Goal: Task Accomplishment & Management: Use online tool/utility

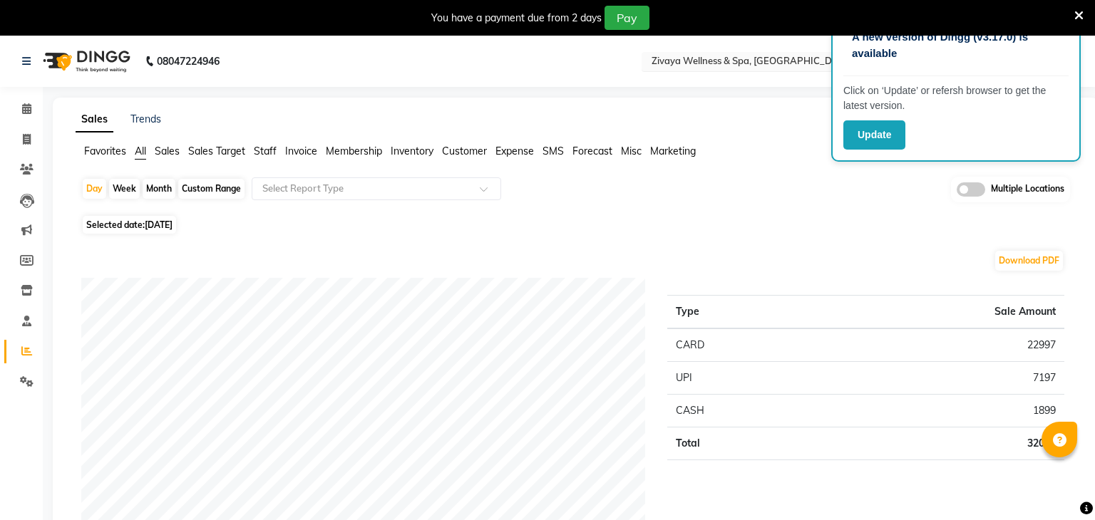
click at [765, 56] on input "text" at bounding box center [752, 63] width 207 height 14
type input "m"
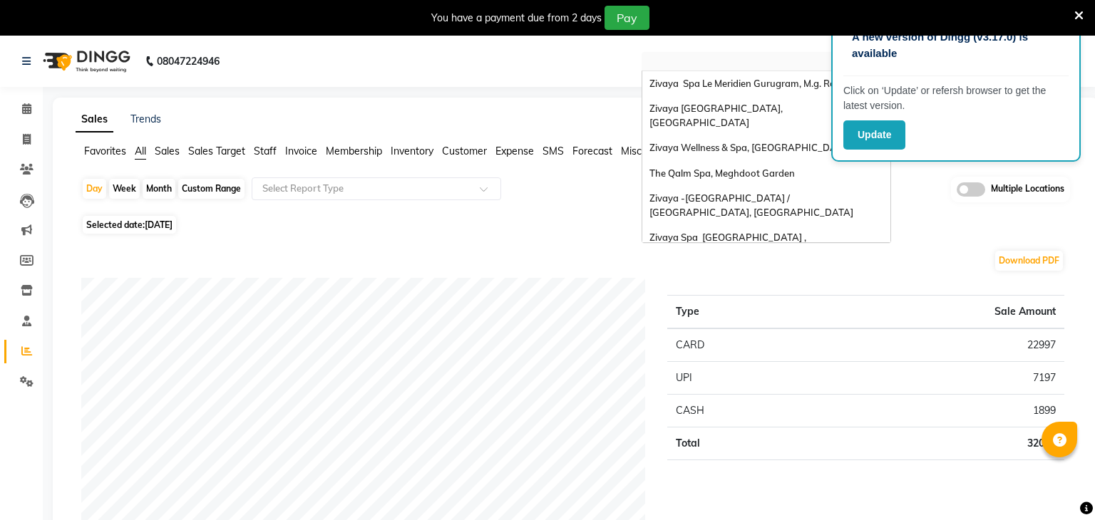
type input "q"
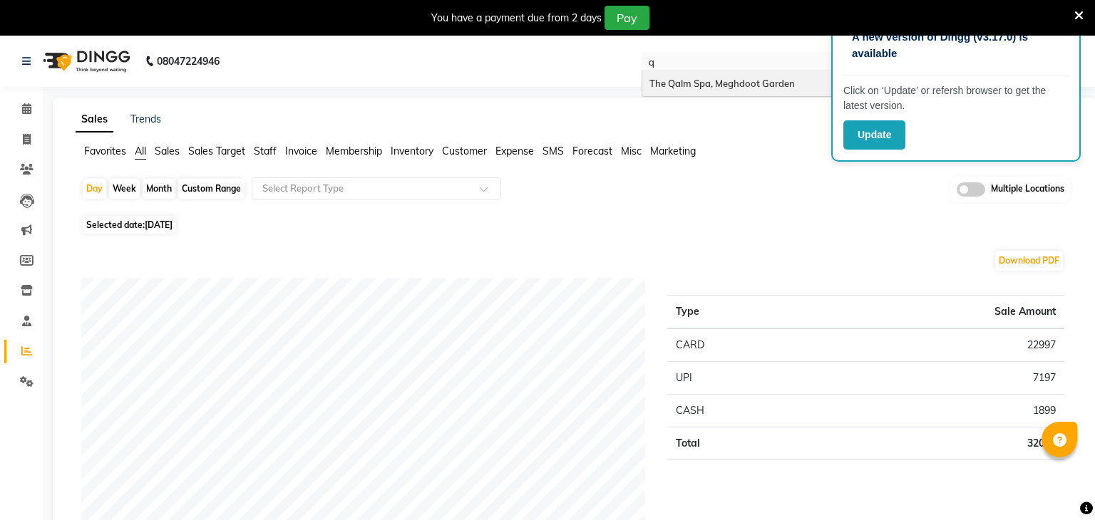
click at [740, 87] on span "The Qalm Spa, Meghdoot Garden" at bounding box center [721, 83] width 145 height 11
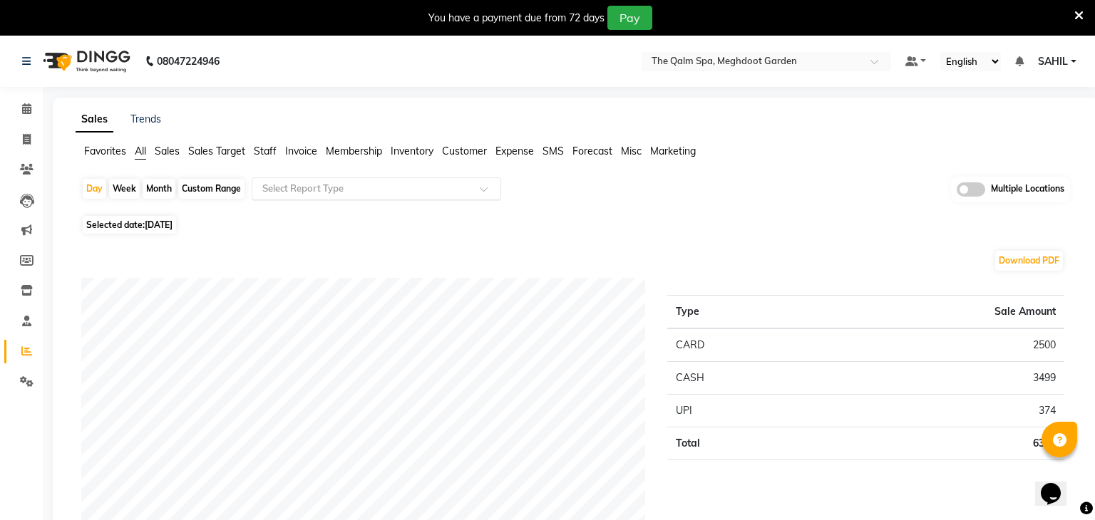
click at [421, 186] on input "text" at bounding box center [362, 189] width 205 height 14
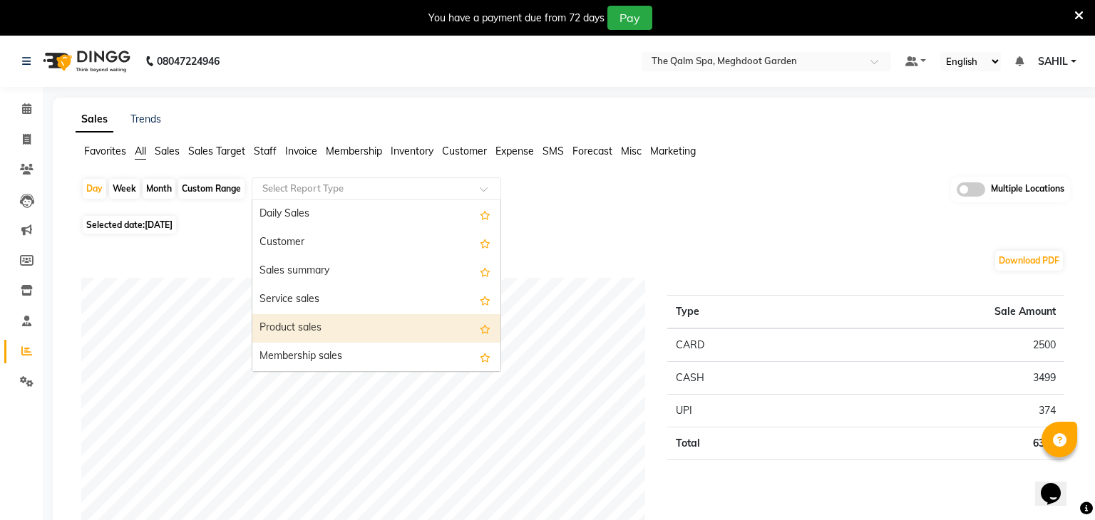
click at [317, 328] on div "Product sales" at bounding box center [376, 328] width 248 height 29
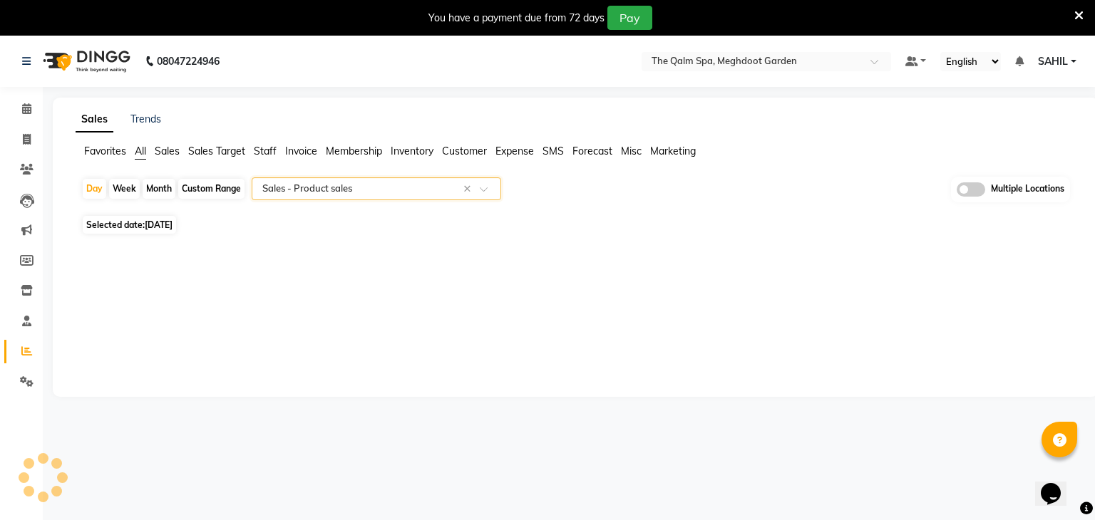
select select "full_report"
select select "csv"
click at [197, 190] on div "Custom Range" at bounding box center [211, 189] width 66 height 20
select select "9"
select select "2025"
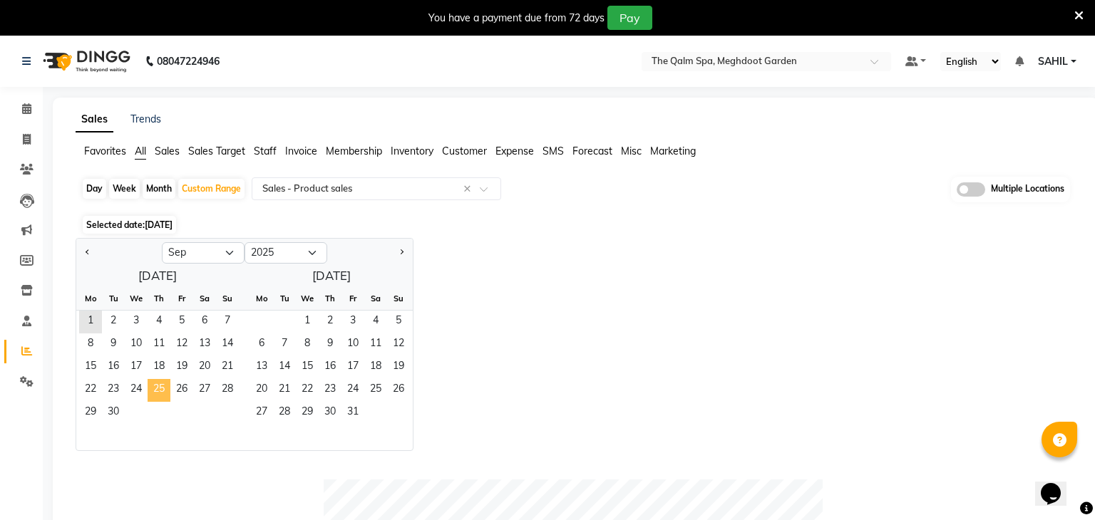
click at [155, 389] on span "25" at bounding box center [159, 390] width 23 height 23
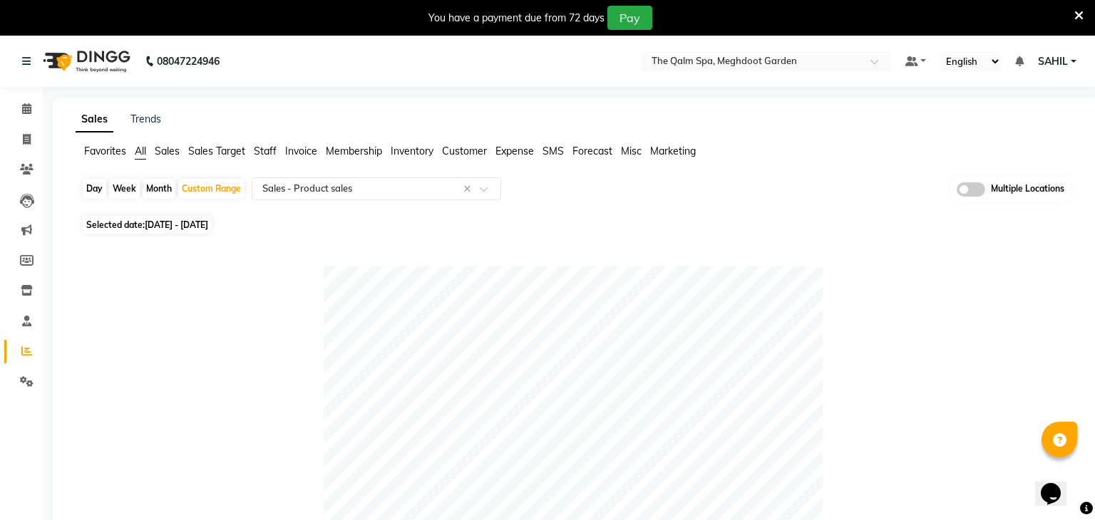
click at [208, 230] on span "[DATE] - [DATE]" at bounding box center [176, 225] width 63 height 11
select select "9"
select select "2025"
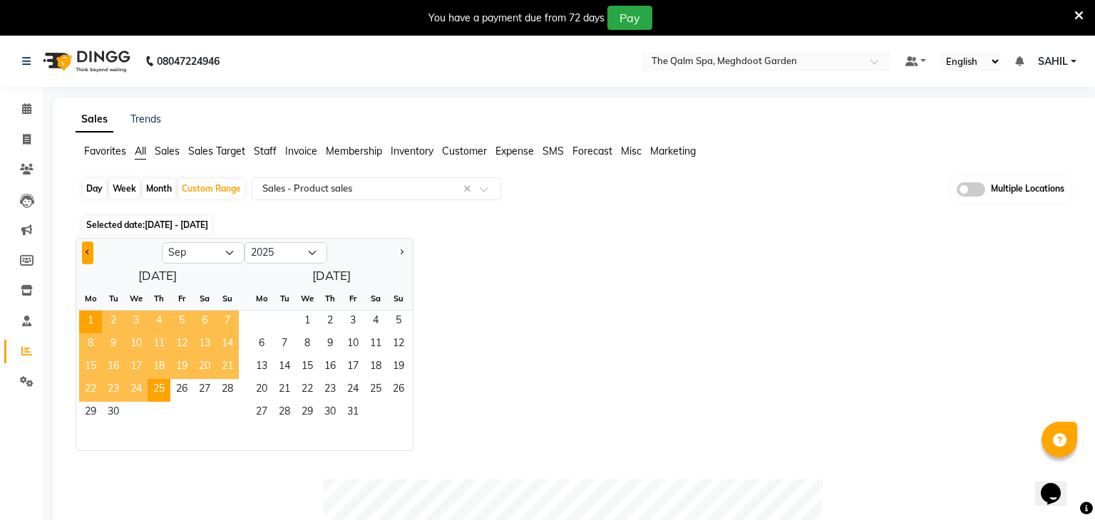
click at [83, 252] on button "Previous month" at bounding box center [87, 253] width 11 height 23
select select "8"
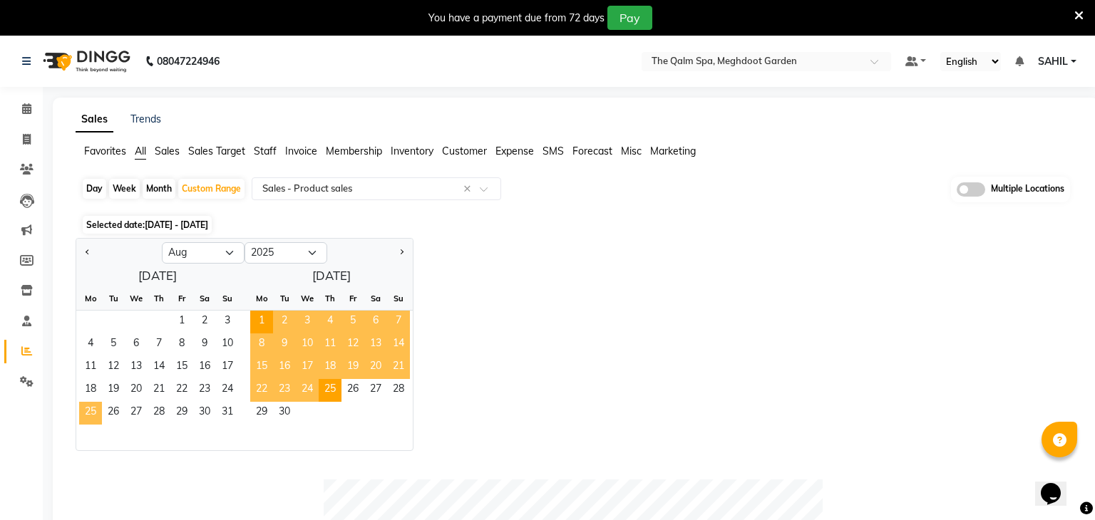
click at [100, 411] on span "25" at bounding box center [90, 413] width 23 height 23
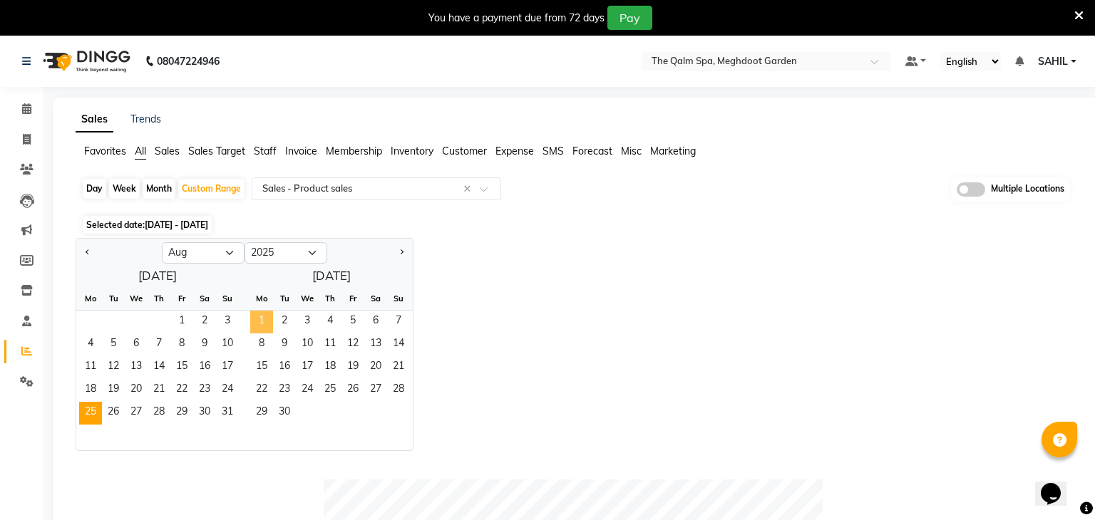
click at [265, 327] on span "1" at bounding box center [261, 322] width 23 height 23
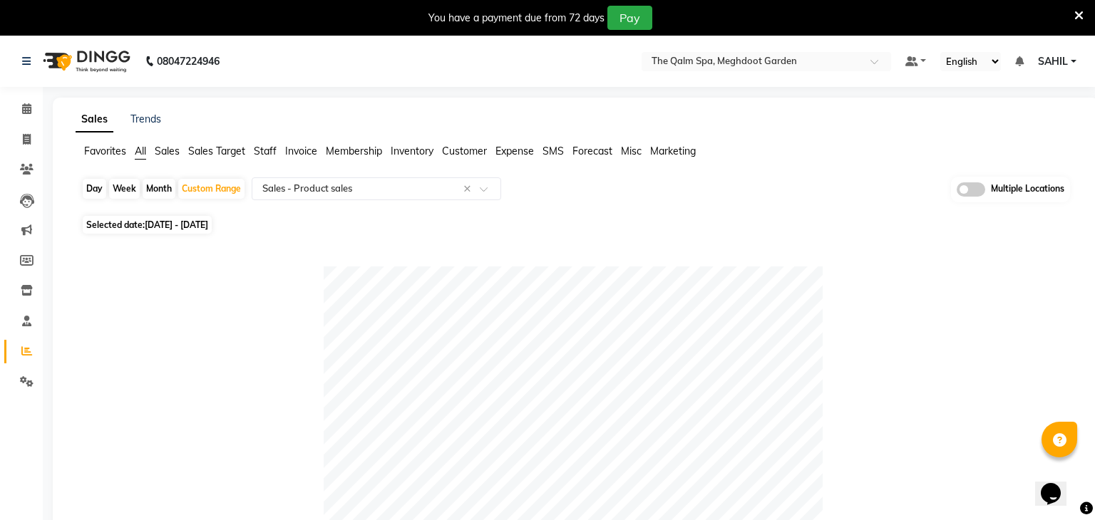
click at [160, 231] on span "Selected date: [DATE] - [DATE]" at bounding box center [147, 225] width 129 height 18
select select "8"
select select "2025"
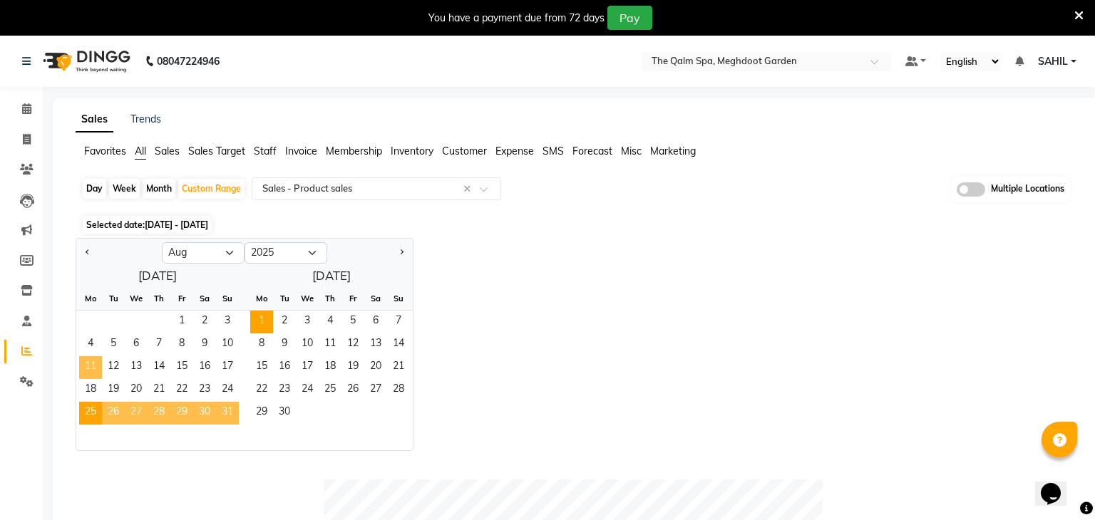
click at [90, 369] on span "11" at bounding box center [90, 367] width 23 height 23
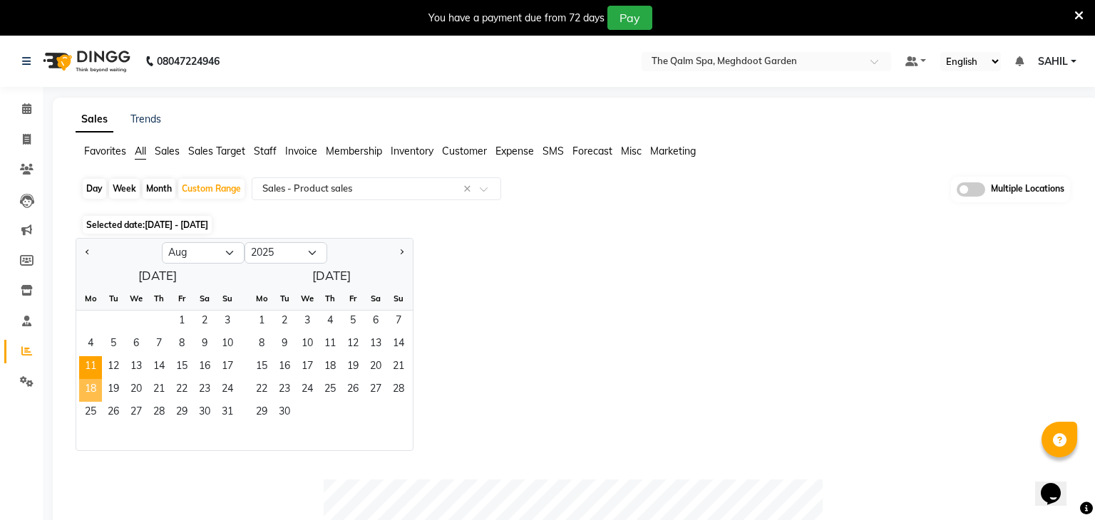
click at [90, 384] on span "18" at bounding box center [90, 390] width 23 height 23
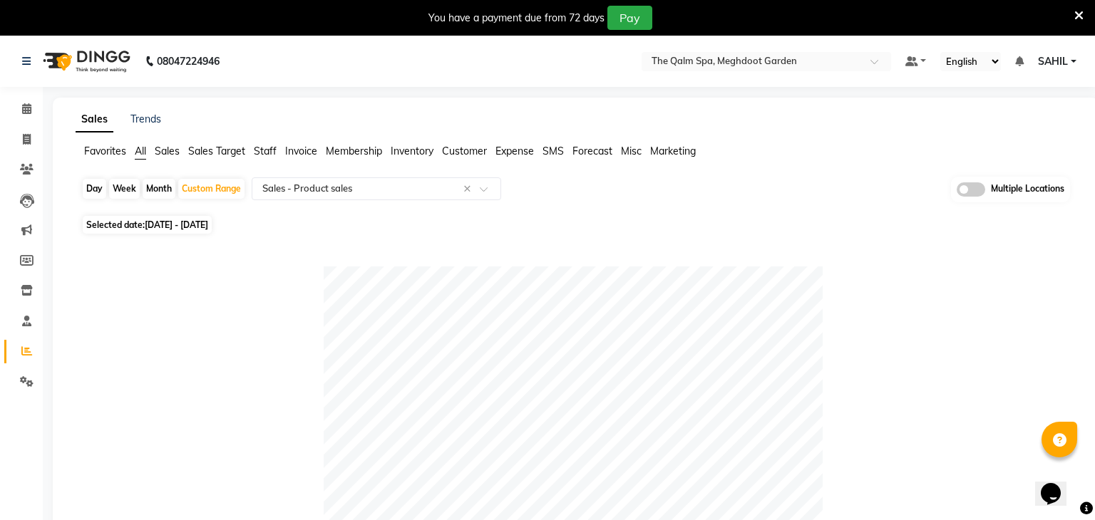
click at [149, 217] on span "Selected date: [DATE] - [DATE]" at bounding box center [147, 225] width 129 height 18
select select "8"
select select "2025"
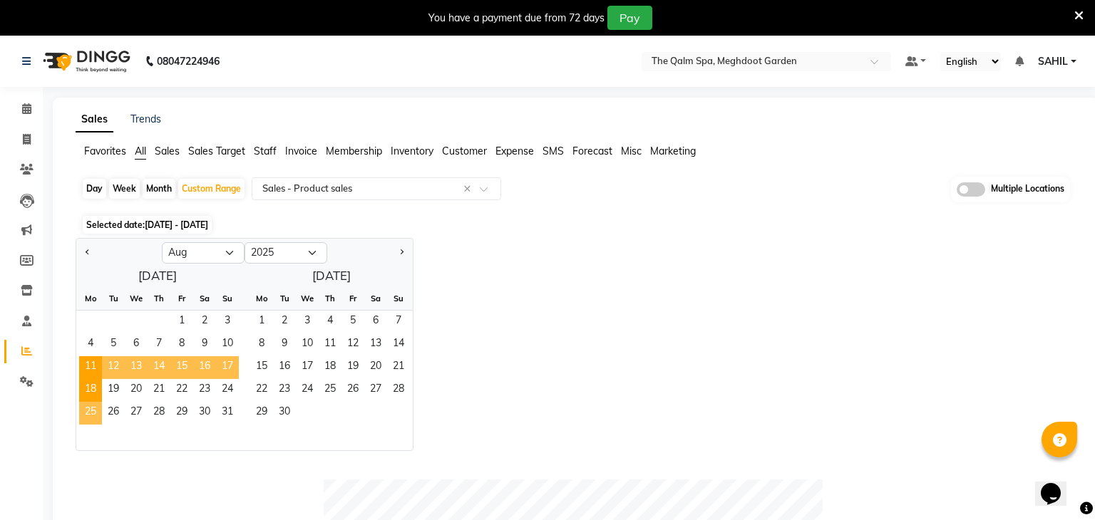
click at [85, 413] on span "25" at bounding box center [90, 413] width 23 height 23
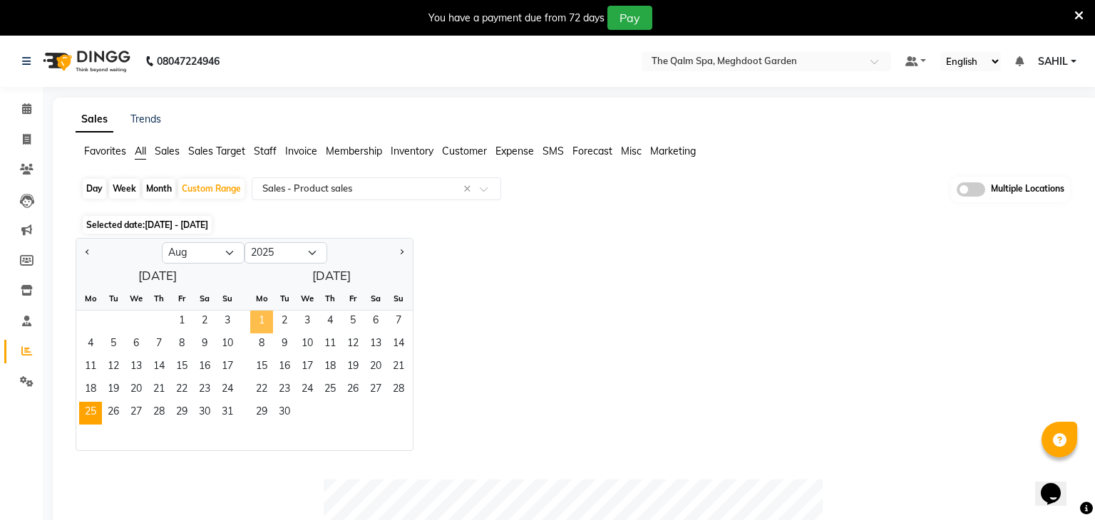
click at [265, 314] on span "1" at bounding box center [261, 322] width 23 height 23
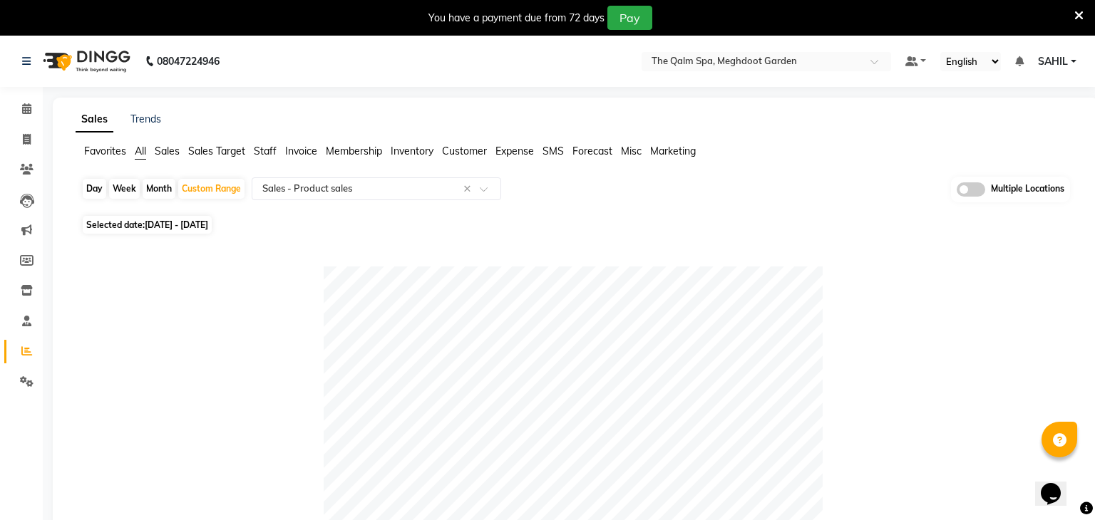
click at [208, 223] on span "[DATE] - [DATE]" at bounding box center [176, 225] width 63 height 11
select select "8"
select select "2025"
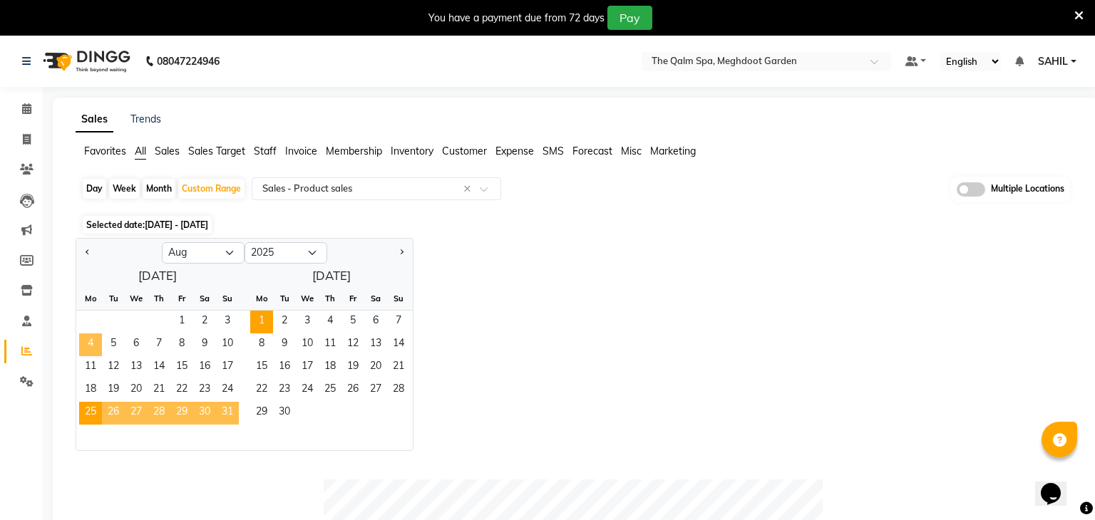
click at [85, 344] on span "4" at bounding box center [90, 345] width 23 height 23
click at [265, 319] on span "1" at bounding box center [261, 322] width 23 height 23
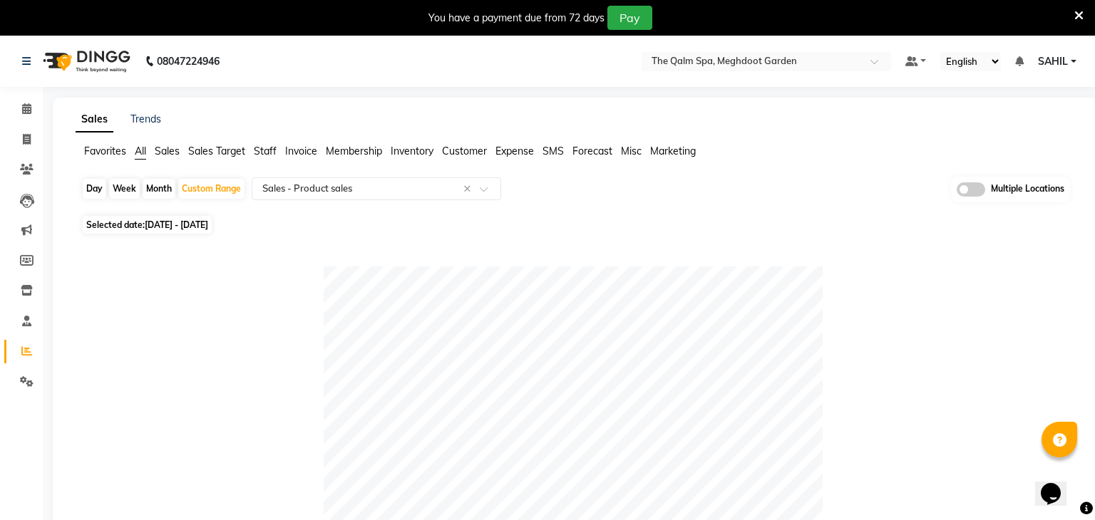
click at [155, 232] on span "Selected date: [DATE] - [DATE]" at bounding box center [147, 225] width 129 height 18
select select "8"
select select "2025"
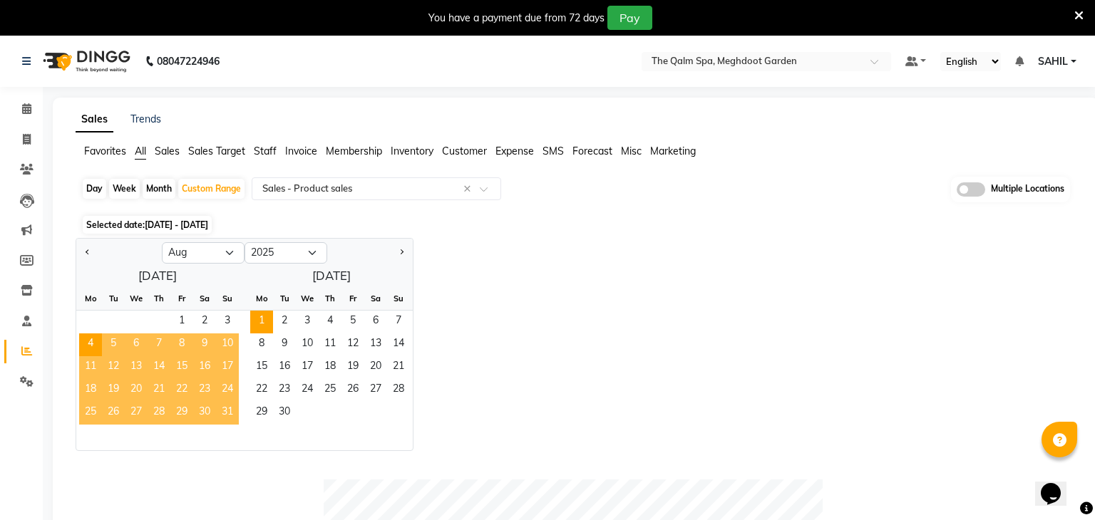
click at [94, 364] on span "11" at bounding box center [90, 367] width 23 height 23
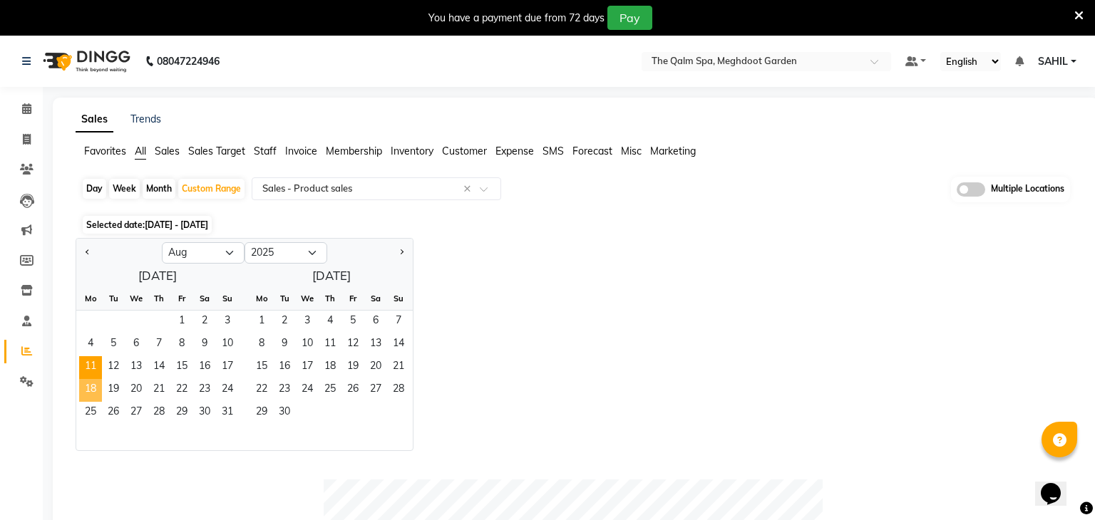
click at [92, 388] on span "18" at bounding box center [90, 390] width 23 height 23
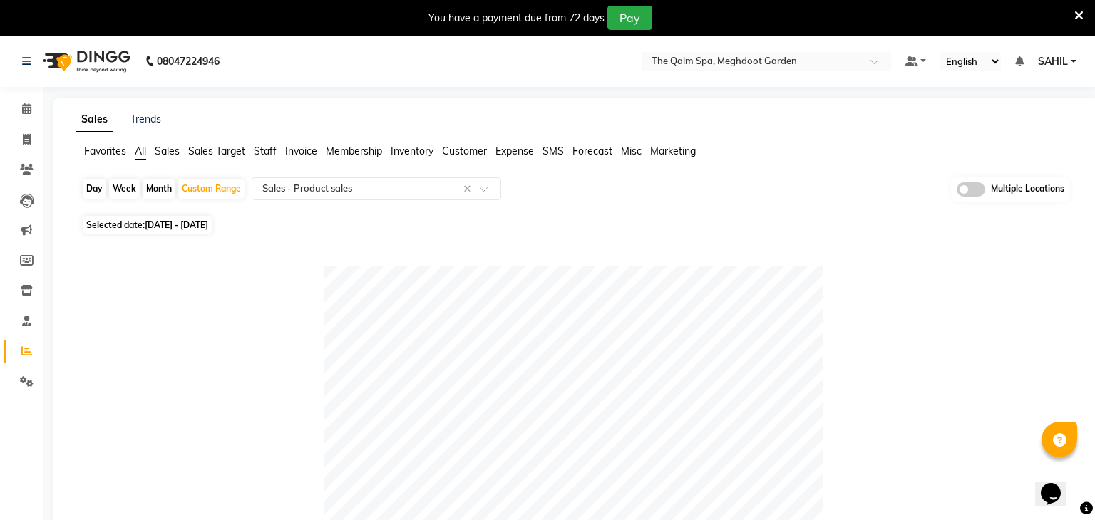
click at [184, 226] on span "[DATE] - [DATE]" at bounding box center [176, 225] width 63 height 11
select select "8"
select select "2025"
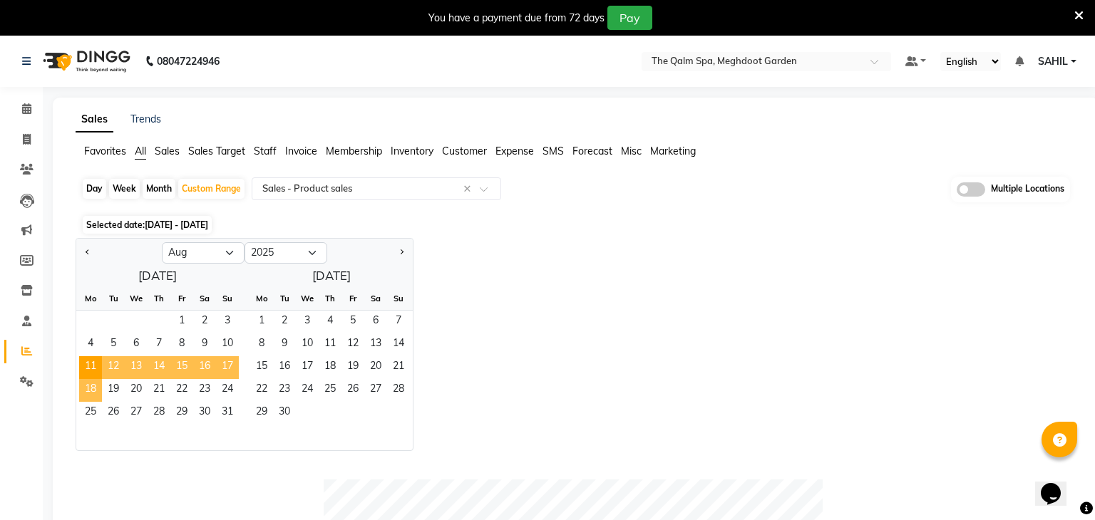
click at [89, 391] on span "18" at bounding box center [90, 390] width 23 height 23
click at [267, 317] on span "1" at bounding box center [261, 322] width 23 height 23
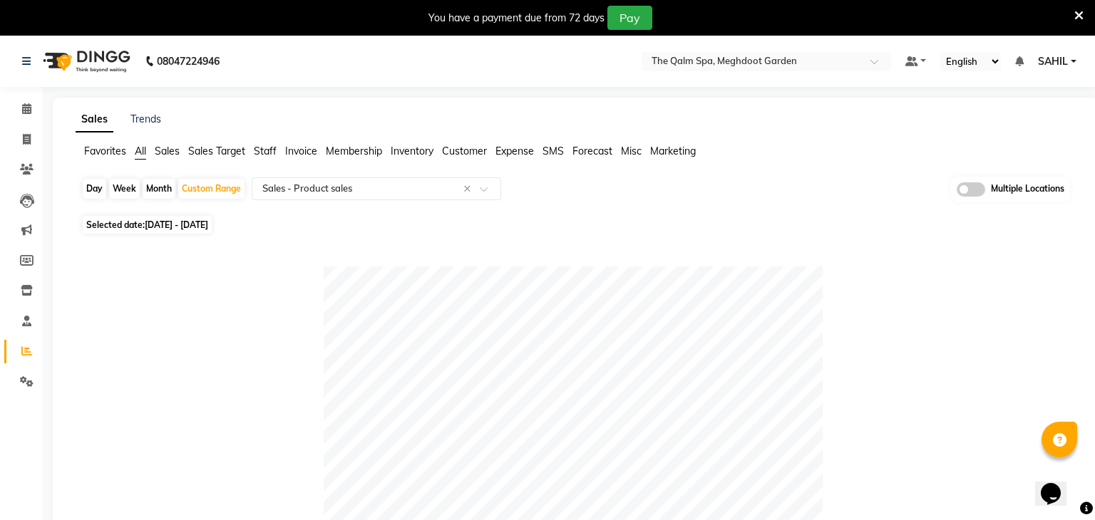
click at [166, 228] on span "[DATE] - [DATE]" at bounding box center [176, 225] width 63 height 11
select select "8"
select select "2025"
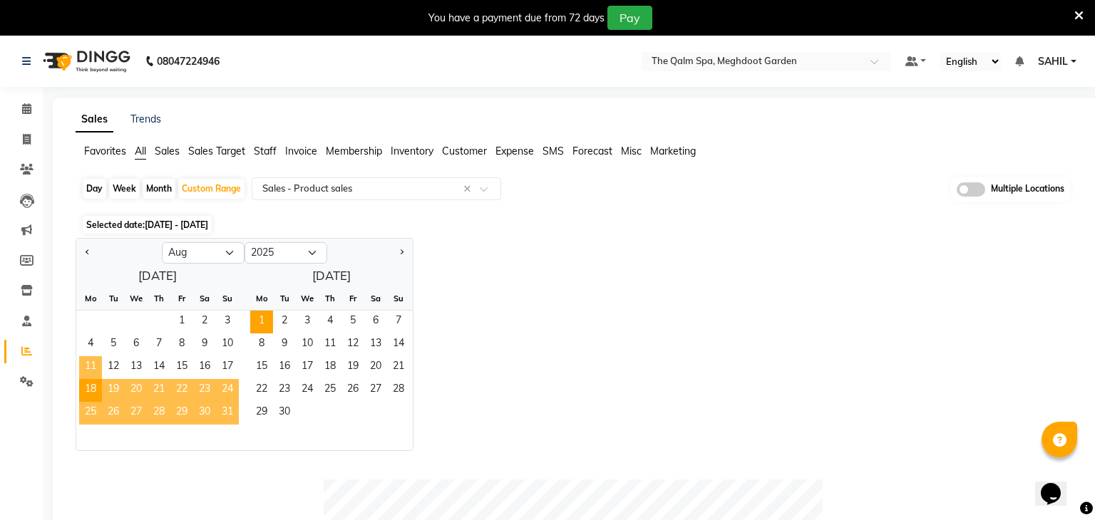
click at [96, 362] on span "11" at bounding box center [90, 367] width 23 height 23
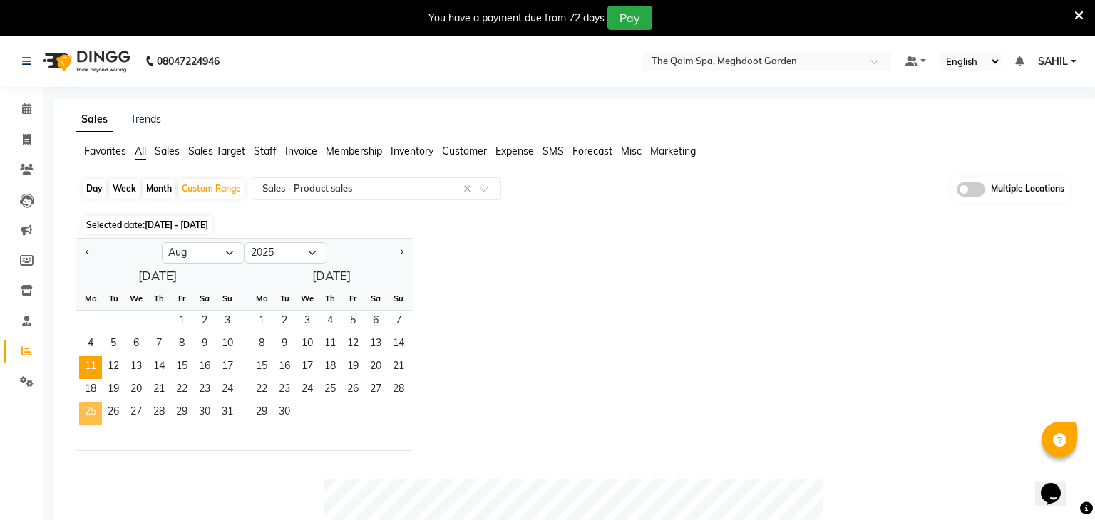
click at [92, 404] on span "25" at bounding box center [90, 413] width 23 height 23
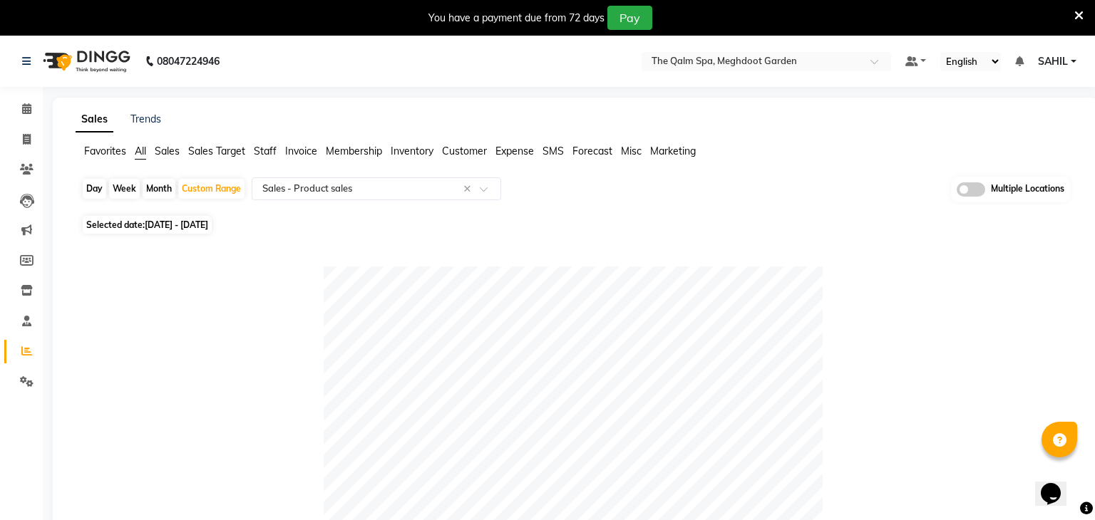
click at [133, 229] on span "Selected date: [DATE] - [DATE]" at bounding box center [147, 225] width 129 height 18
select select "8"
select select "2025"
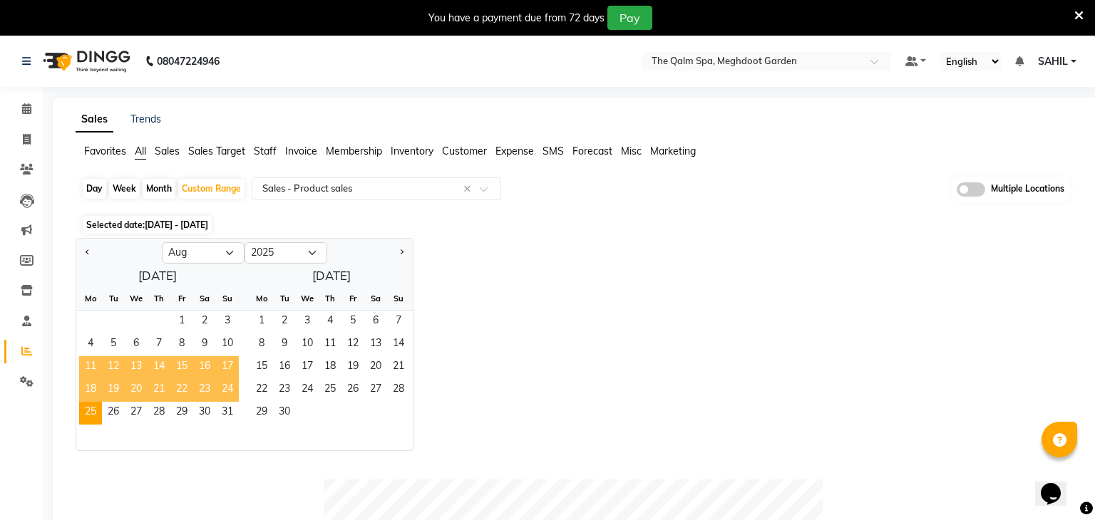
click at [89, 372] on span "11" at bounding box center [90, 367] width 23 height 23
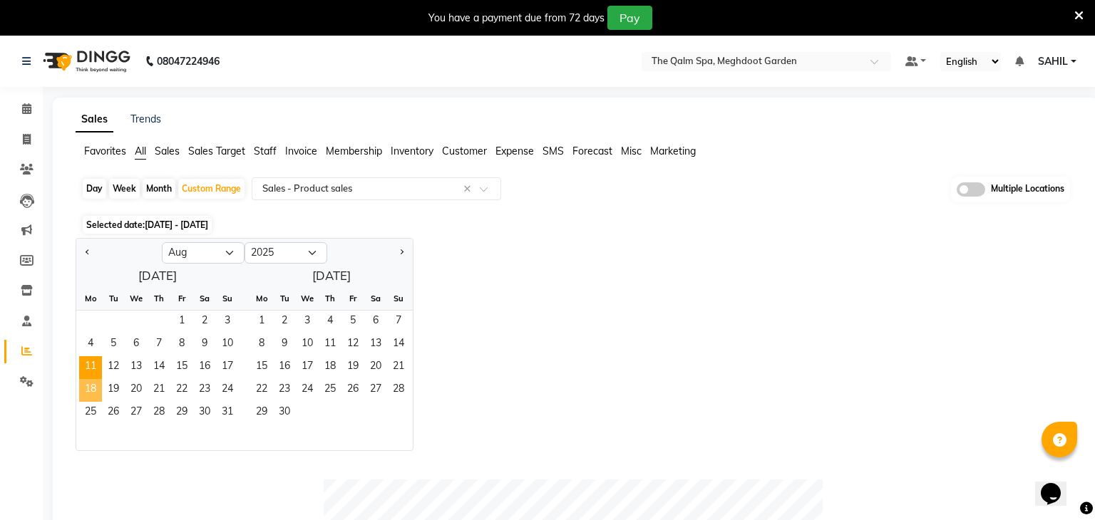
click at [89, 393] on span "18" at bounding box center [90, 390] width 23 height 23
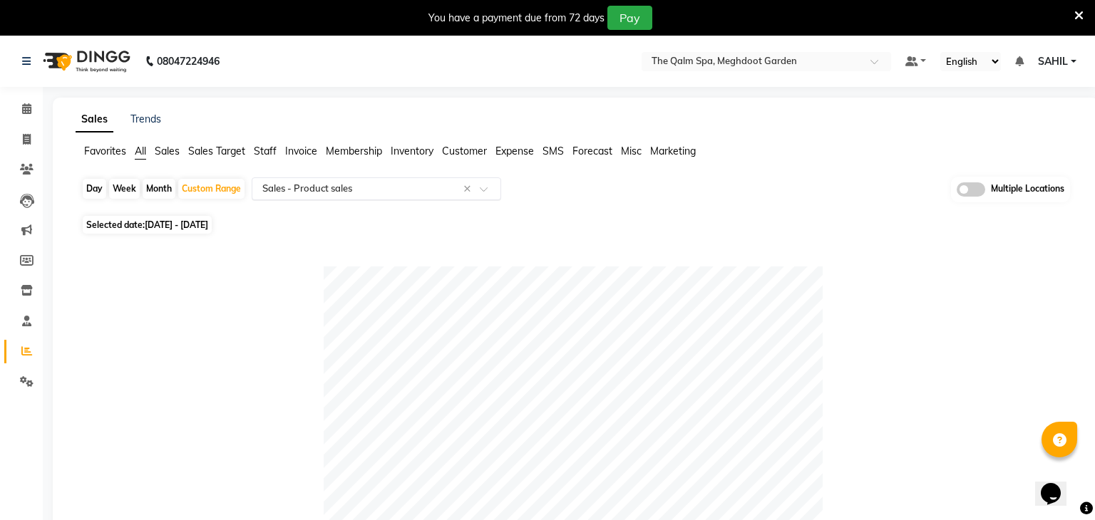
click at [414, 196] on div "Select Report Type × Sales - Product sales ×" at bounding box center [377, 189] width 250 height 23
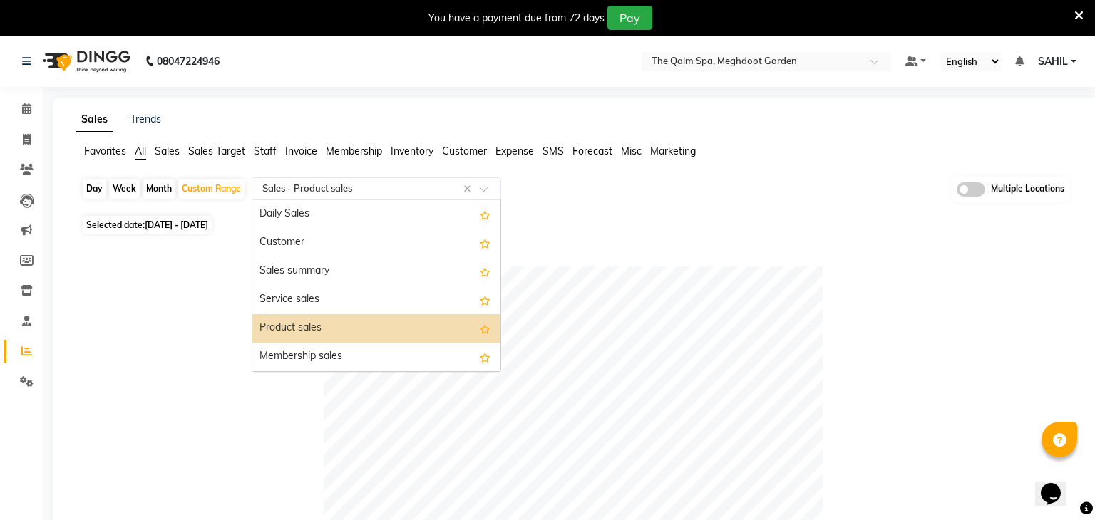
click at [382, 327] on div "Product sales" at bounding box center [376, 328] width 248 height 29
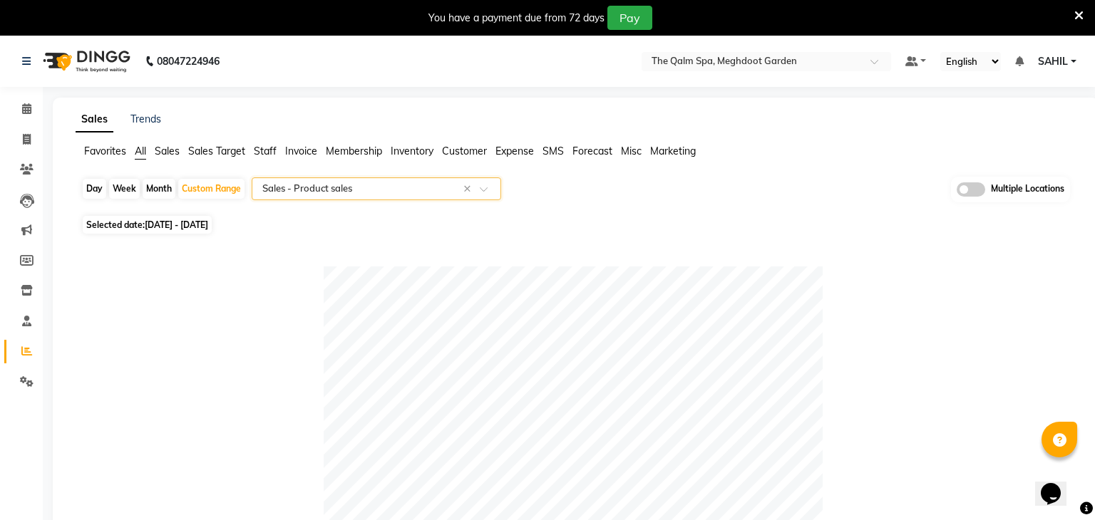
click at [197, 229] on span "[DATE] - [DATE]" at bounding box center [176, 225] width 63 height 11
select select "8"
select select "2025"
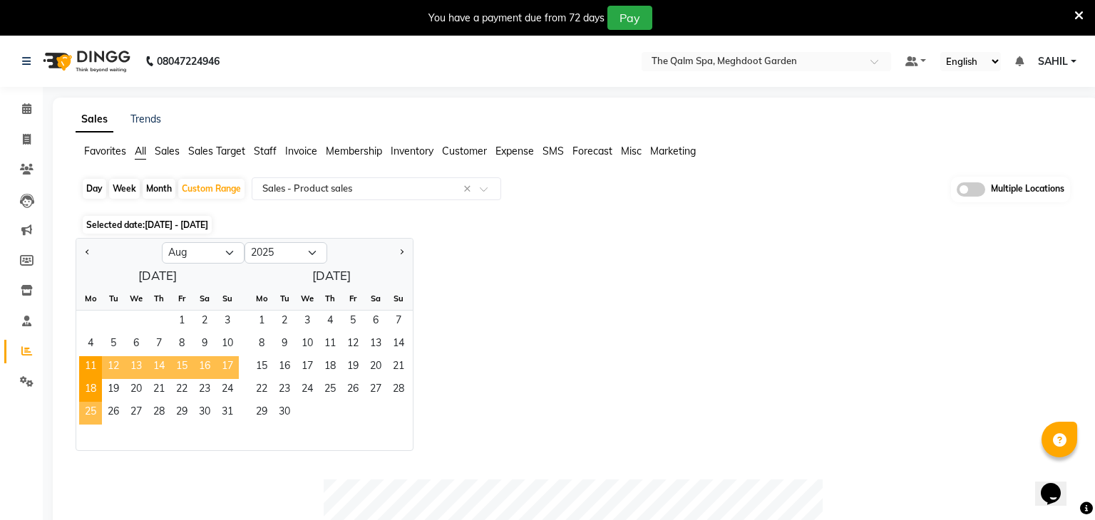
click at [86, 414] on span "25" at bounding box center [90, 413] width 23 height 23
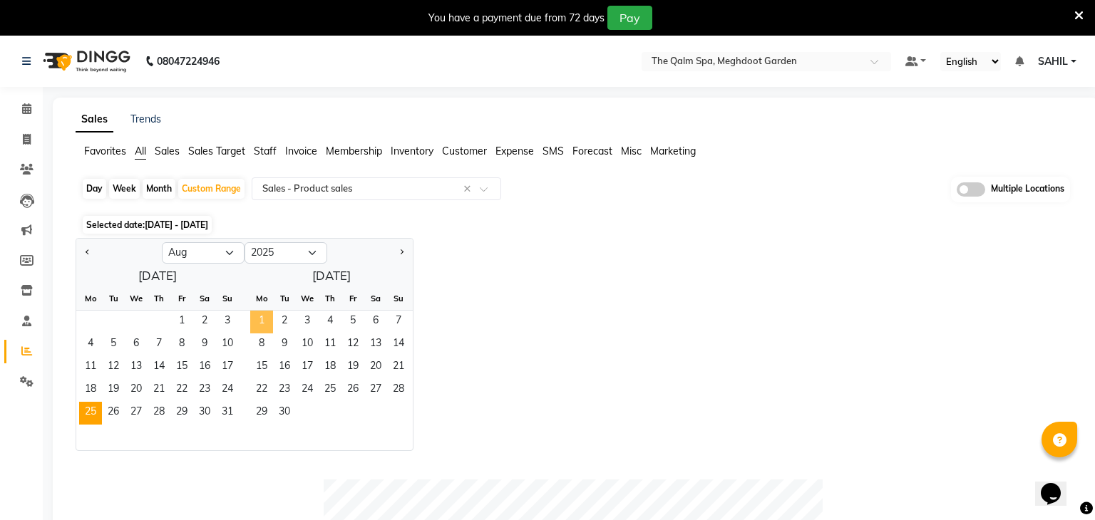
click at [266, 322] on span "1" at bounding box center [261, 322] width 23 height 23
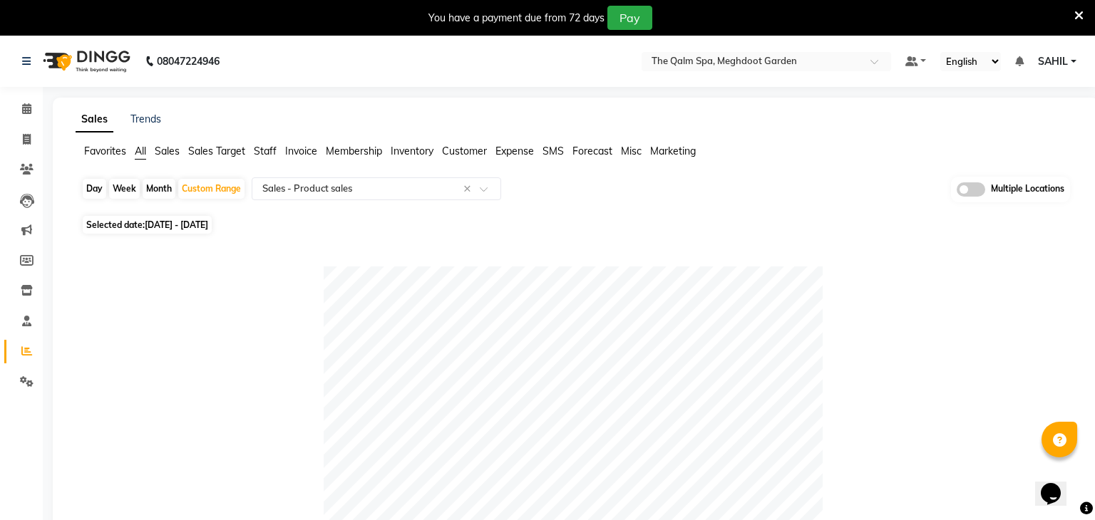
click at [208, 227] on span "[DATE] - [DATE]" at bounding box center [176, 225] width 63 height 11
select select "8"
select select "2025"
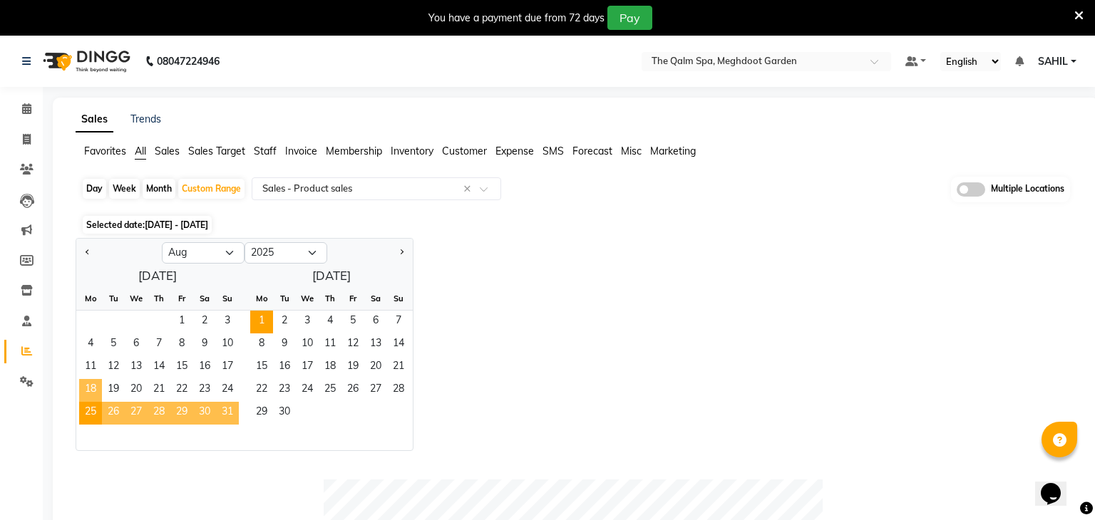
click at [96, 383] on span "18" at bounding box center [90, 390] width 23 height 23
click at [260, 315] on span "1" at bounding box center [261, 322] width 23 height 23
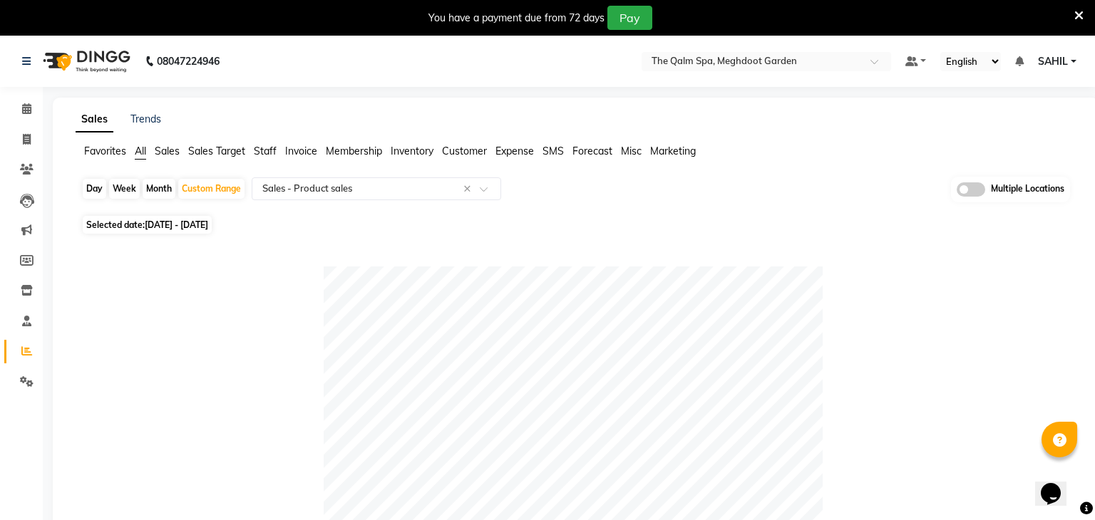
scroll to position [757, 0]
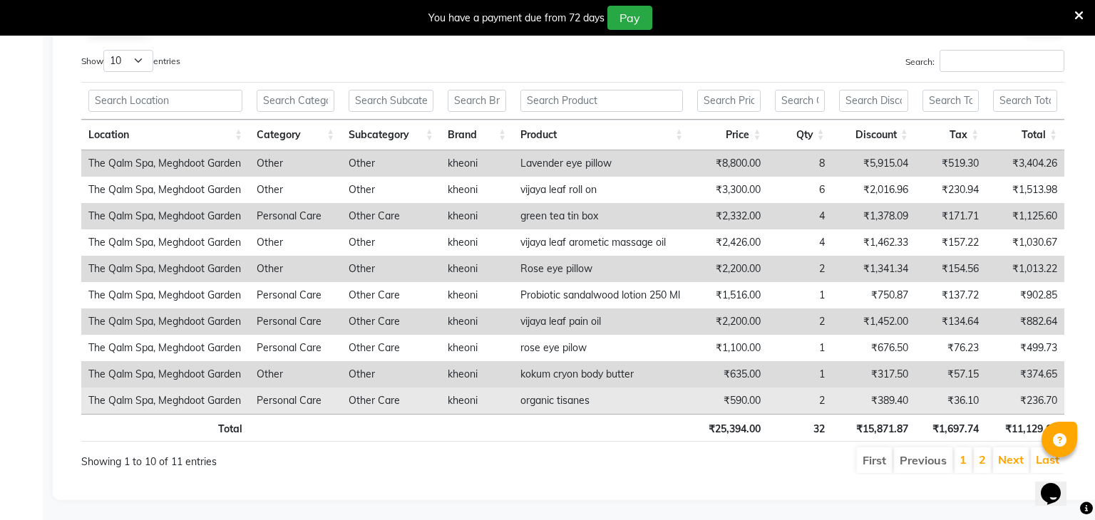
click at [242, 407] on td "The Qalm Spa, Meghdoot Garden" at bounding box center [165, 401] width 168 height 26
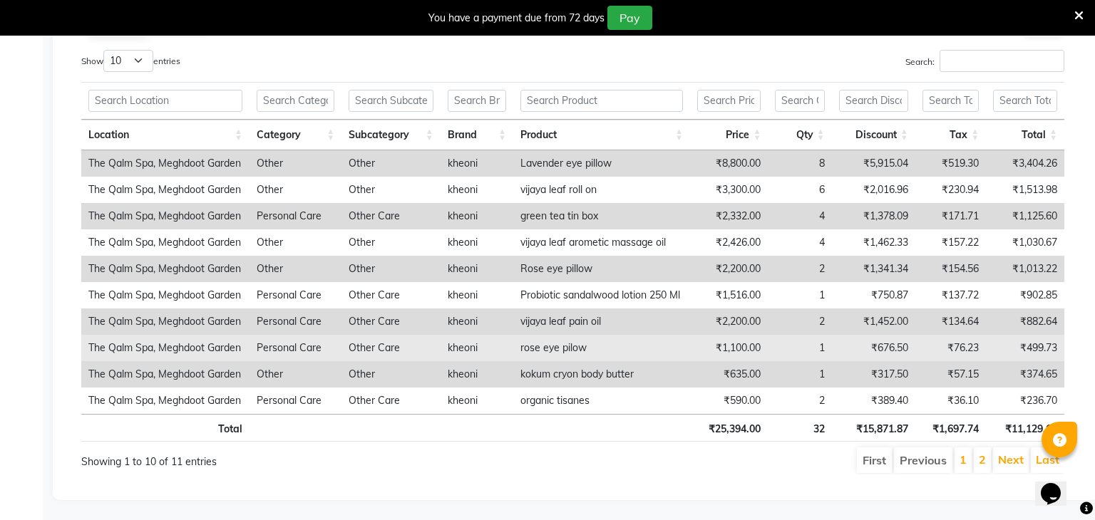
scroll to position [0, 0]
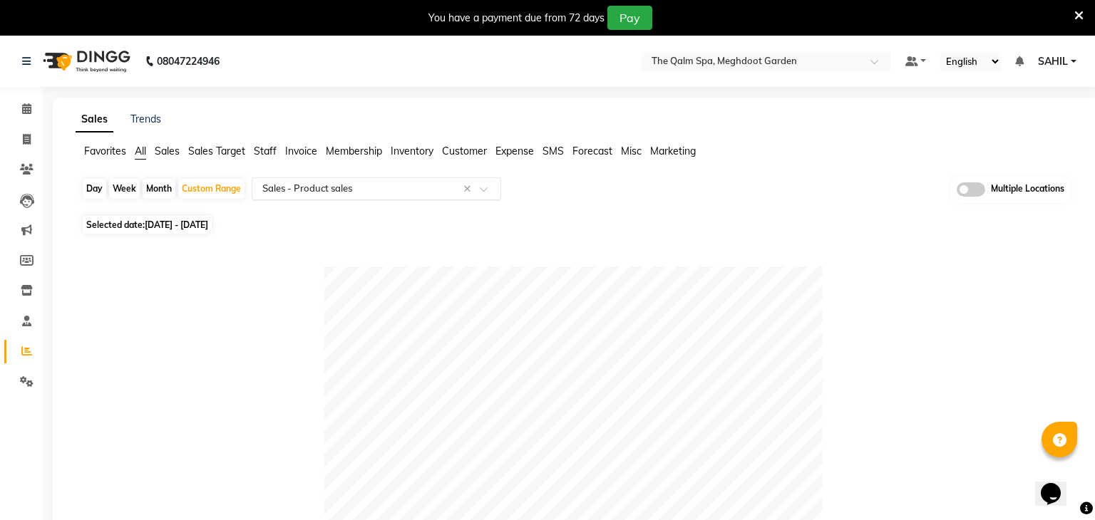
click at [319, 198] on div "Select Report Type × Sales - Product sales ×" at bounding box center [377, 189] width 250 height 23
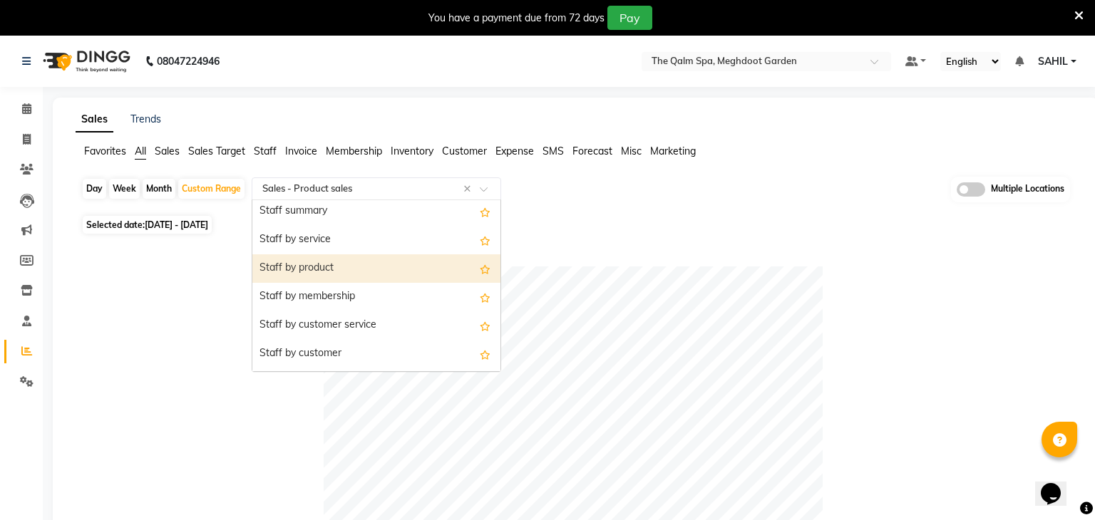
scroll to position [517, 0]
click at [317, 261] on div "Staff by product" at bounding box center [376, 268] width 248 height 29
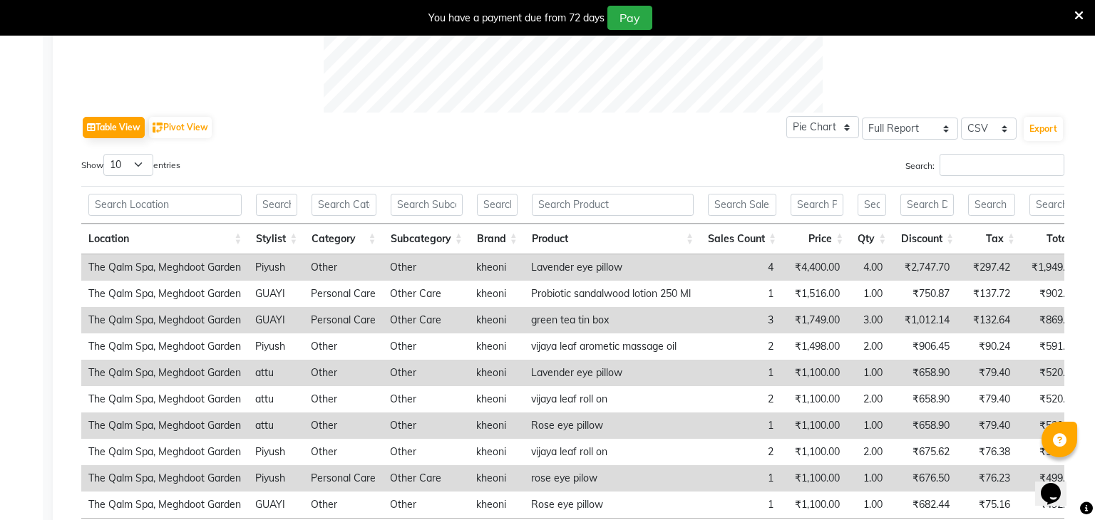
scroll to position [757, 0]
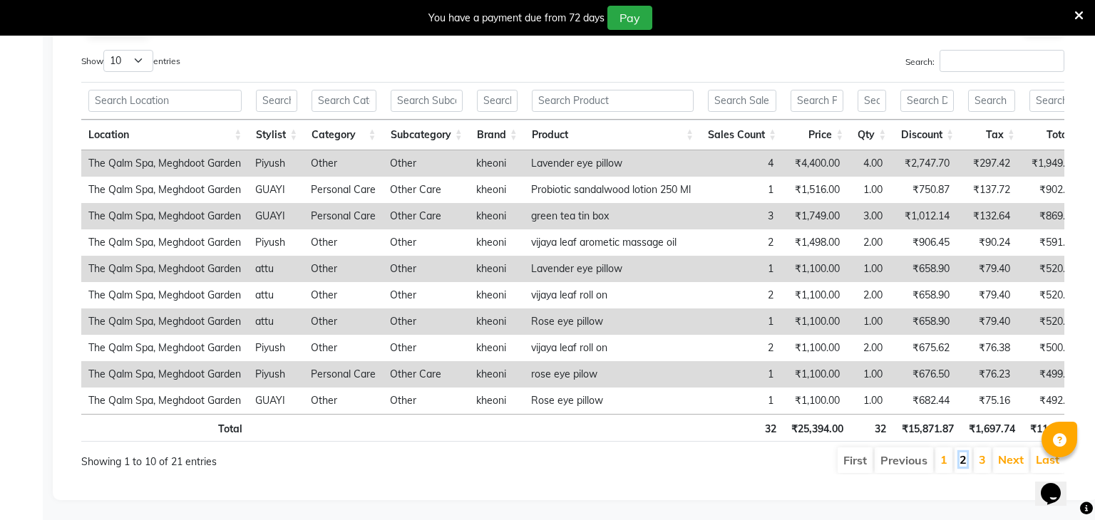
click at [964, 463] on link "2" at bounding box center [963, 460] width 7 height 14
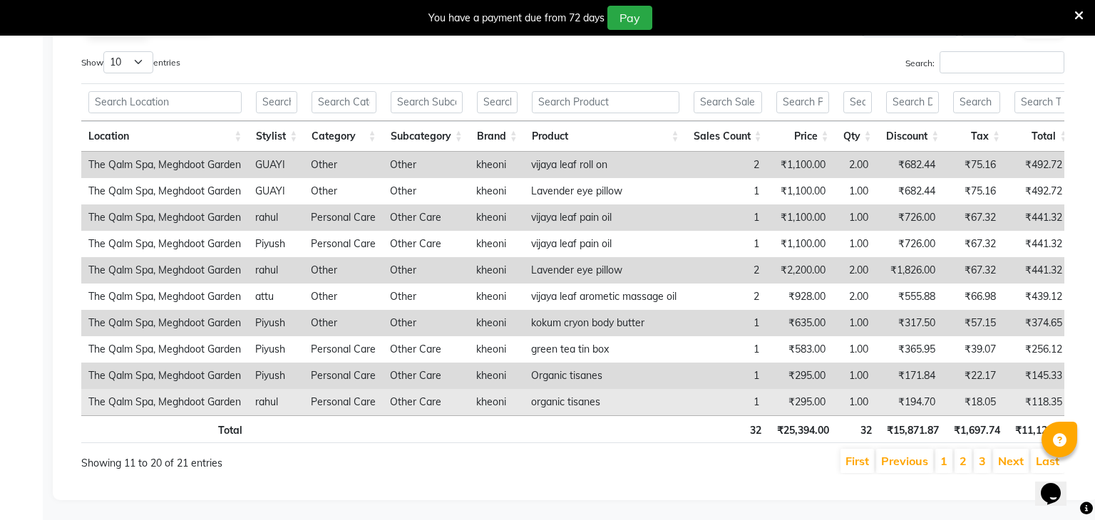
scroll to position [0, 0]
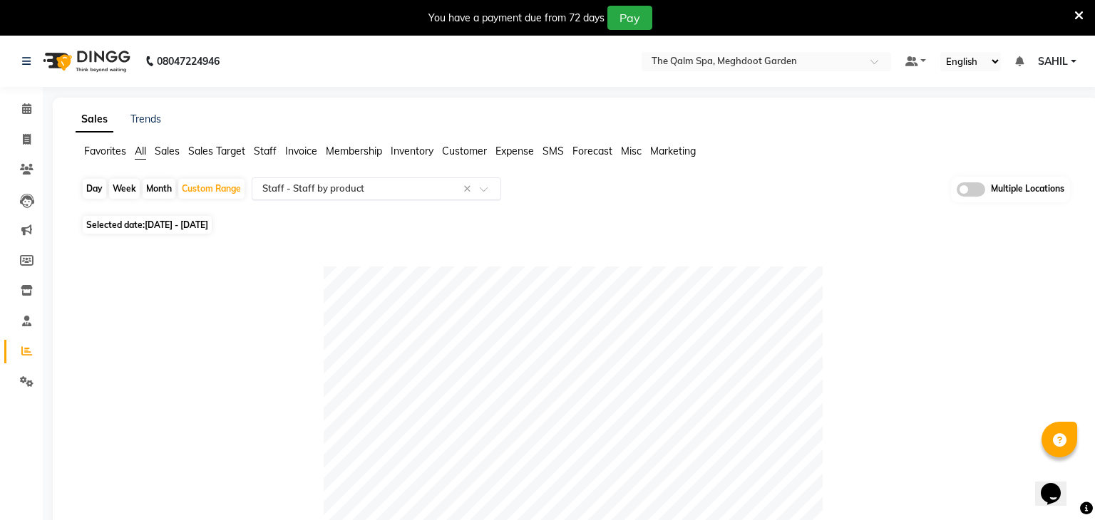
click at [290, 183] on input "text" at bounding box center [362, 189] width 205 height 14
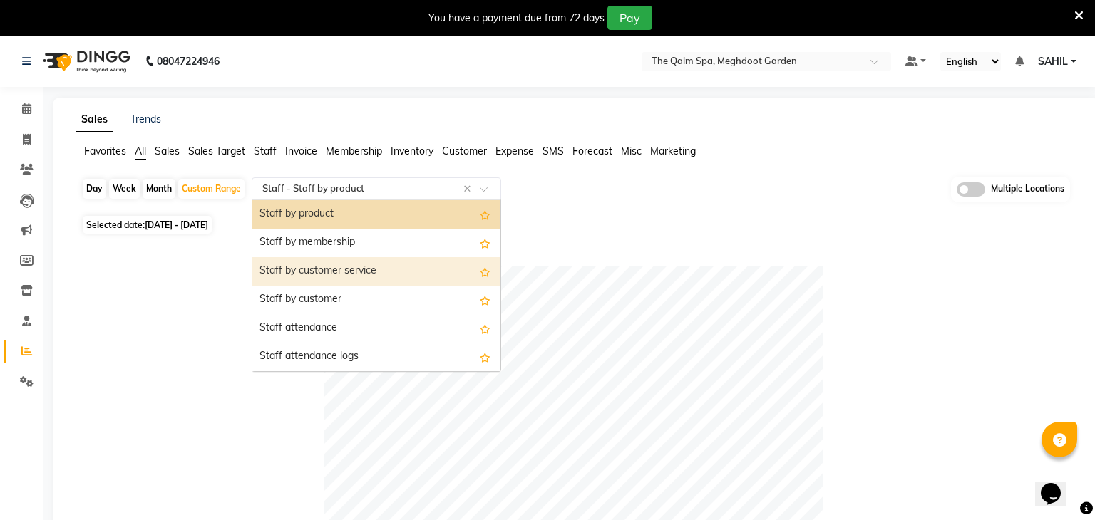
click at [314, 264] on div "Staff by customer service" at bounding box center [376, 271] width 248 height 29
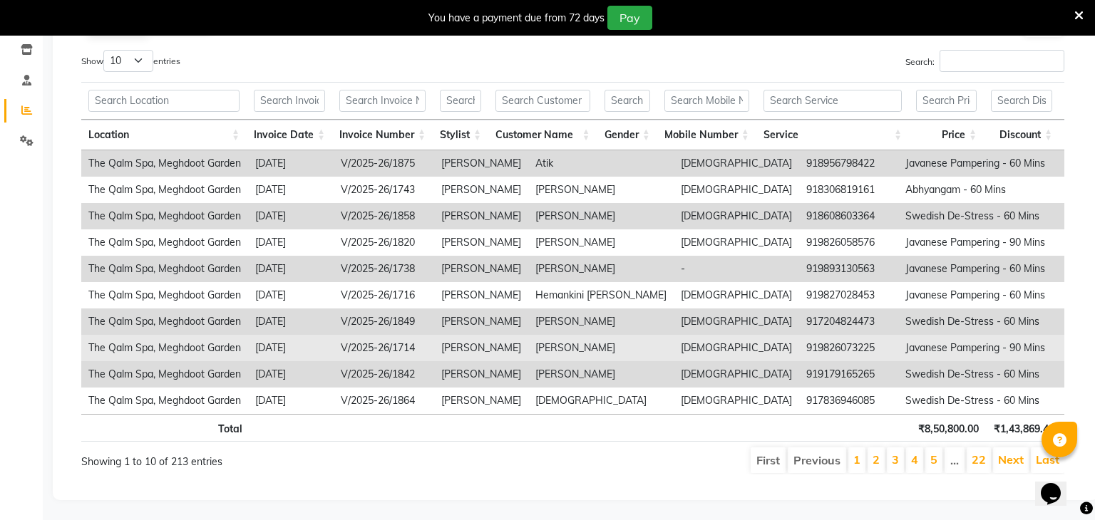
scroll to position [0, 0]
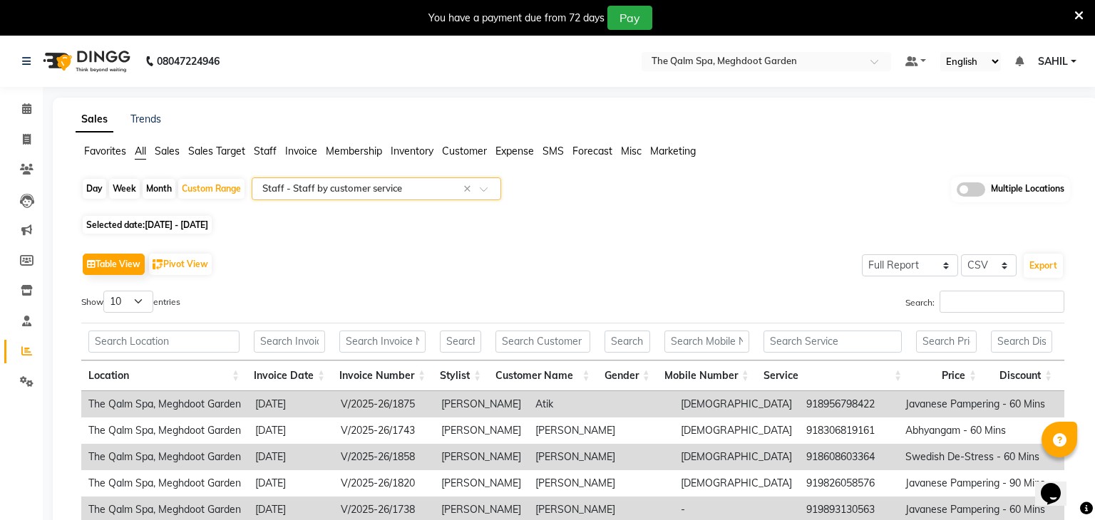
click at [344, 195] on input "text" at bounding box center [362, 189] width 205 height 14
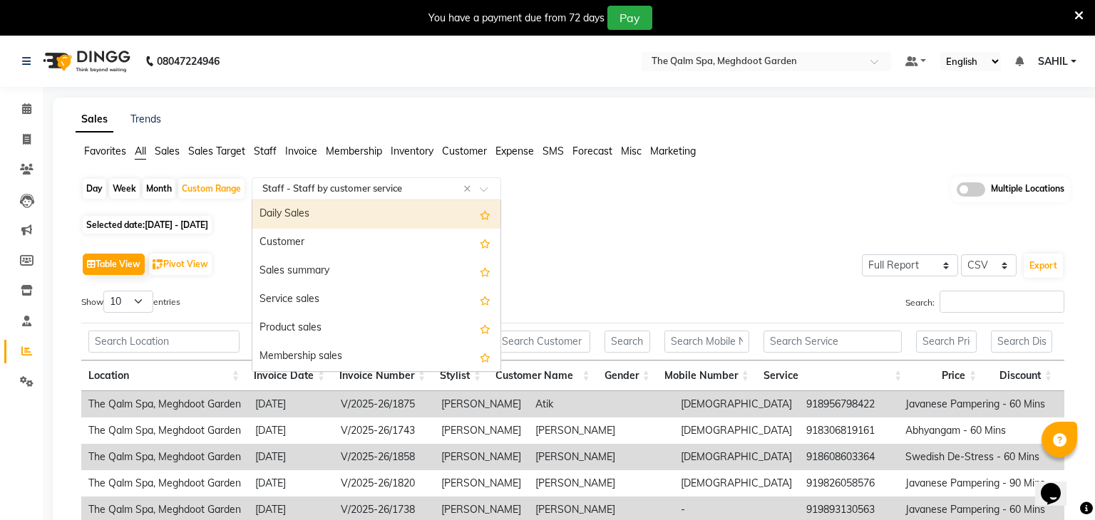
click at [621, 225] on div "Selected date: [DATE] - [DATE]" at bounding box center [578, 224] width 995 height 15
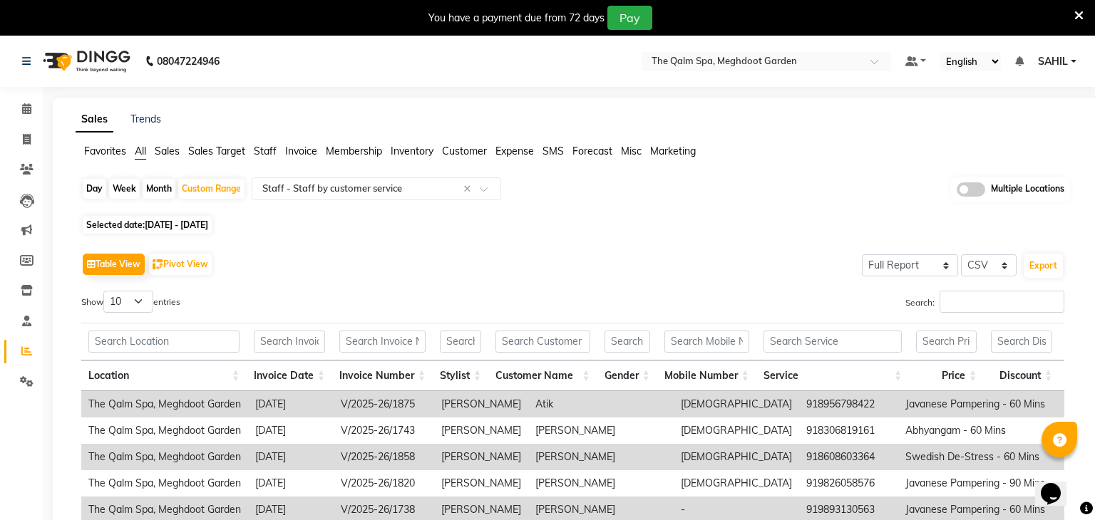
click at [208, 229] on span "[DATE] - [DATE]" at bounding box center [176, 225] width 63 height 11
select select "8"
select select "2025"
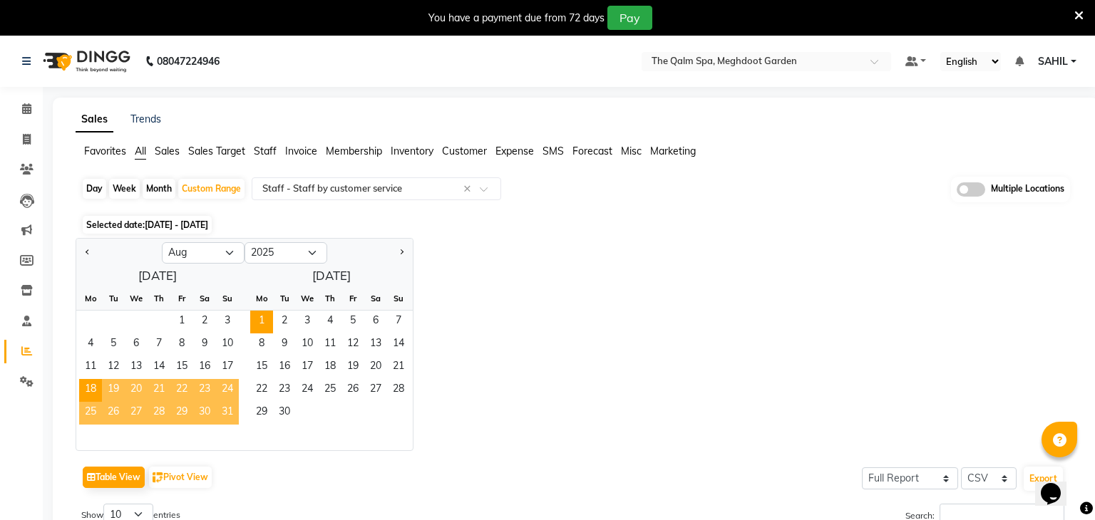
click at [96, 414] on span "25" at bounding box center [90, 413] width 23 height 23
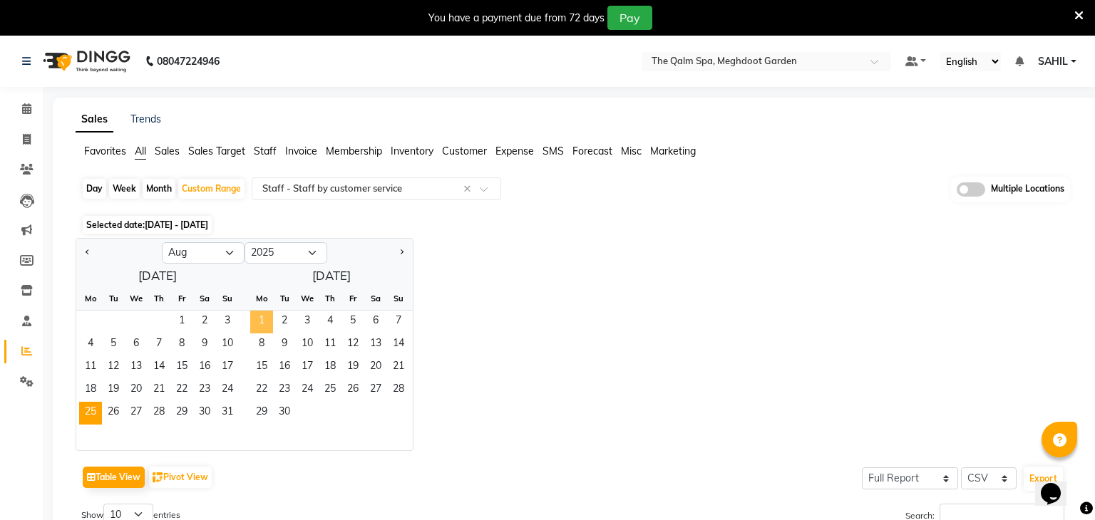
click at [270, 316] on span "1" at bounding box center [261, 322] width 23 height 23
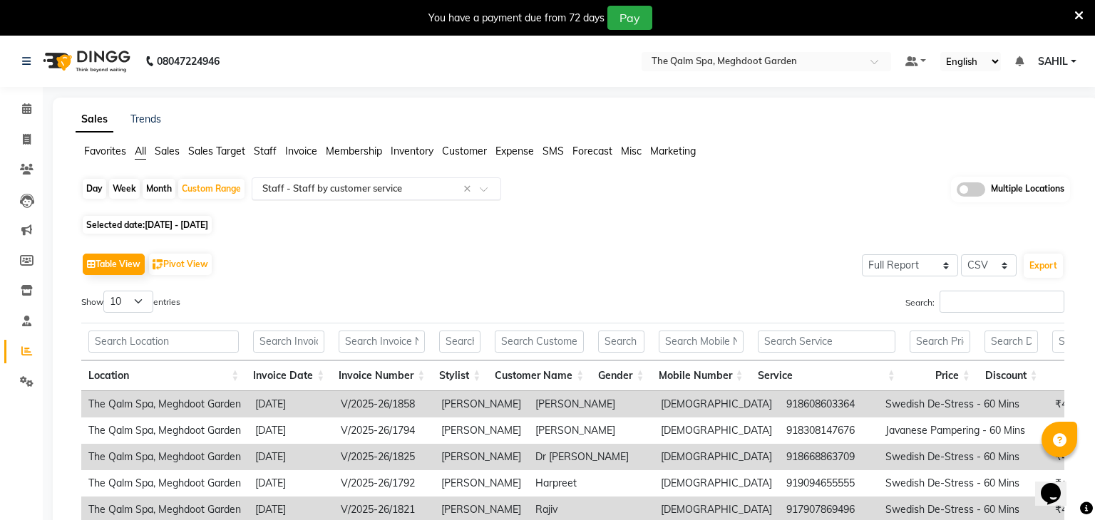
click at [368, 187] on input "text" at bounding box center [362, 189] width 205 height 14
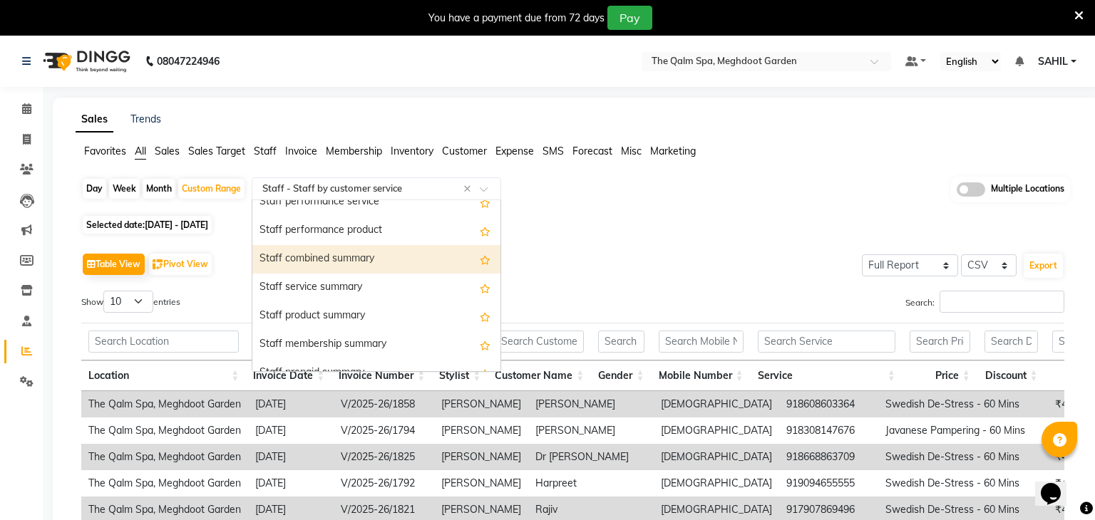
scroll to position [784, 0]
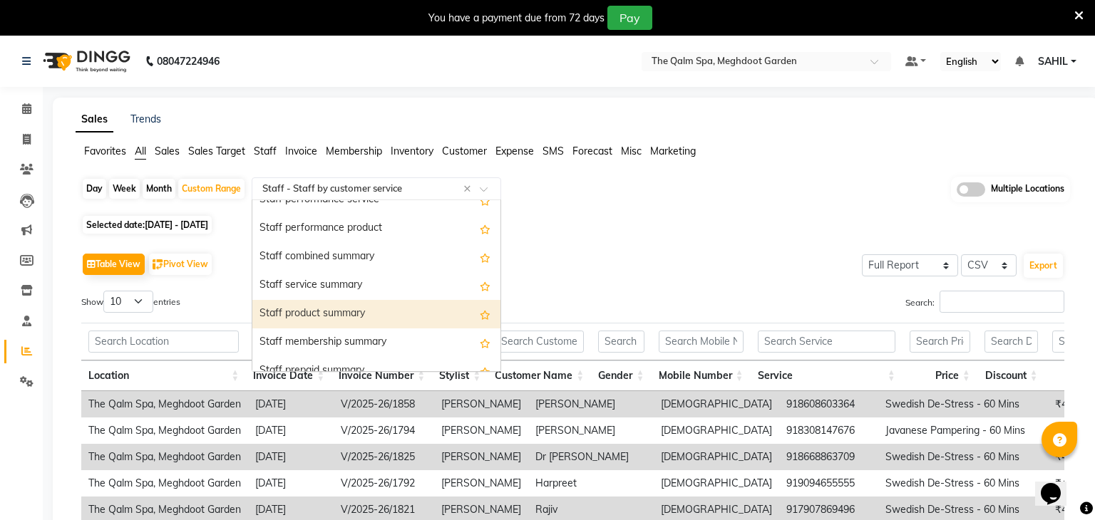
click at [341, 322] on div "Staff product summary" at bounding box center [376, 314] width 248 height 29
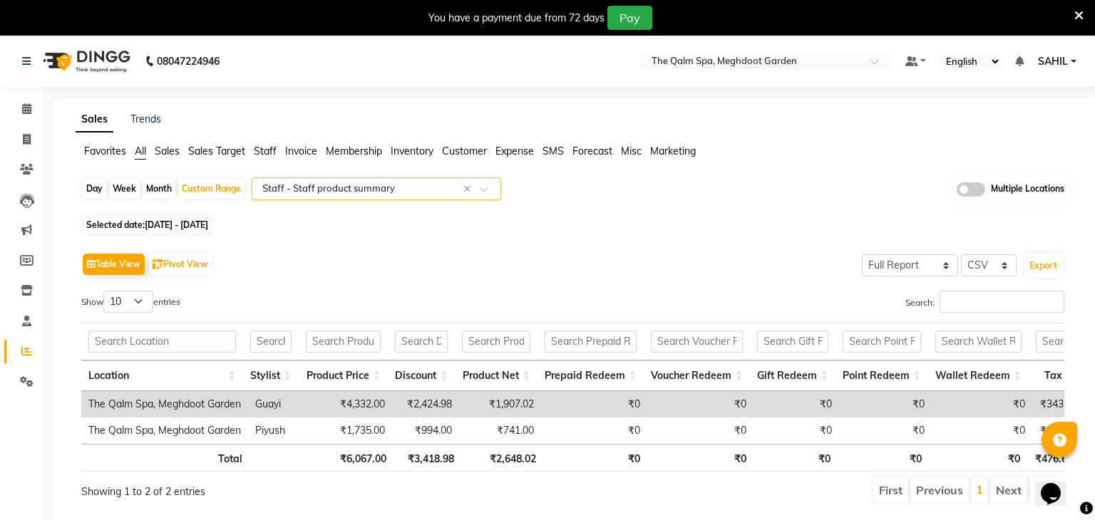
click at [399, 185] on input "text" at bounding box center [362, 189] width 205 height 14
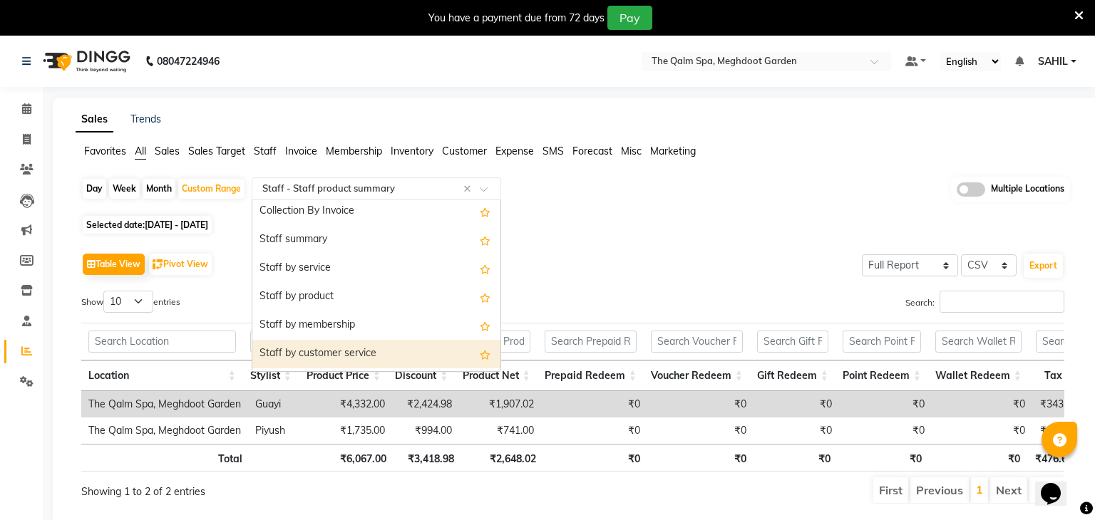
scroll to position [489, 0]
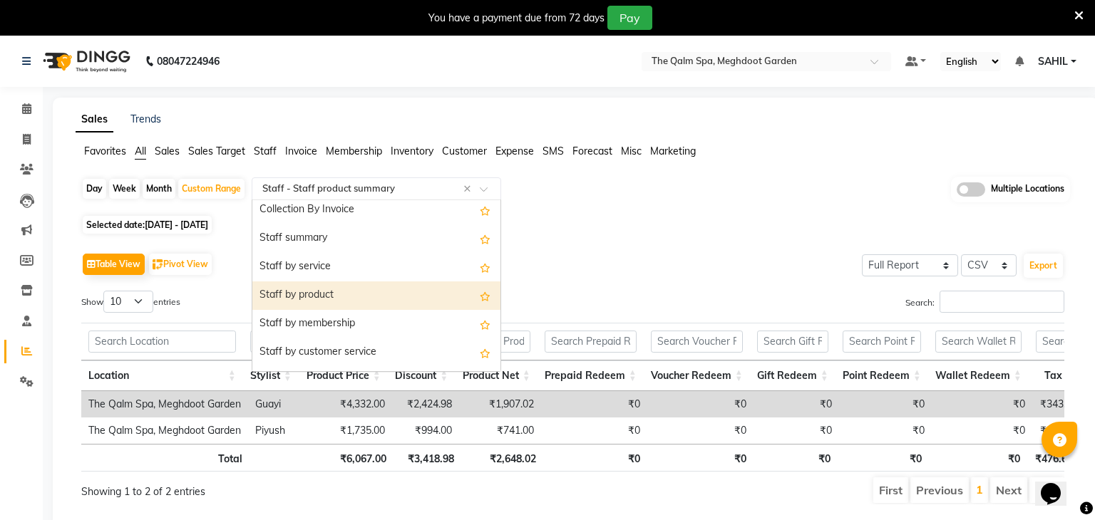
click at [369, 291] on div "Staff by product" at bounding box center [376, 296] width 248 height 29
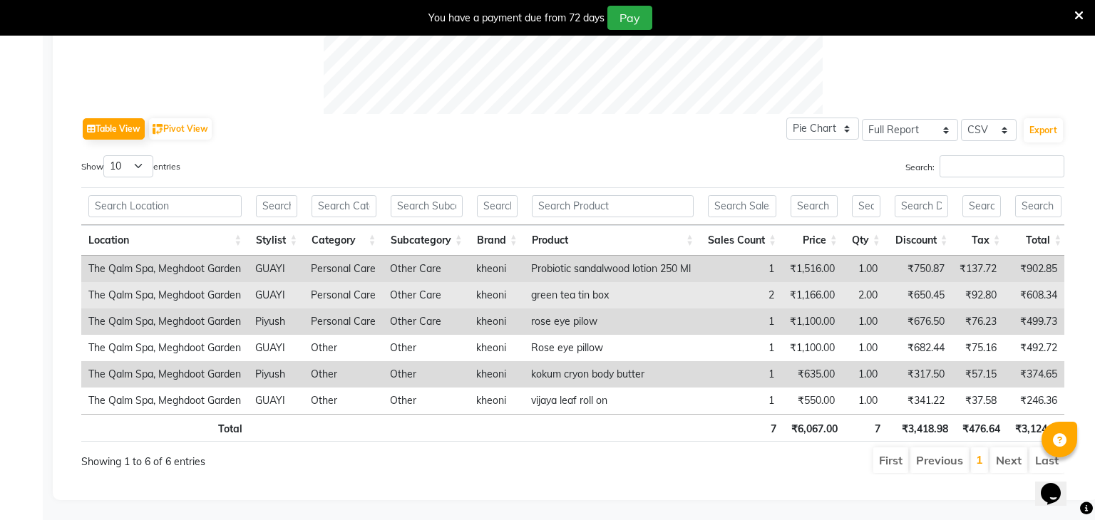
scroll to position [0, 0]
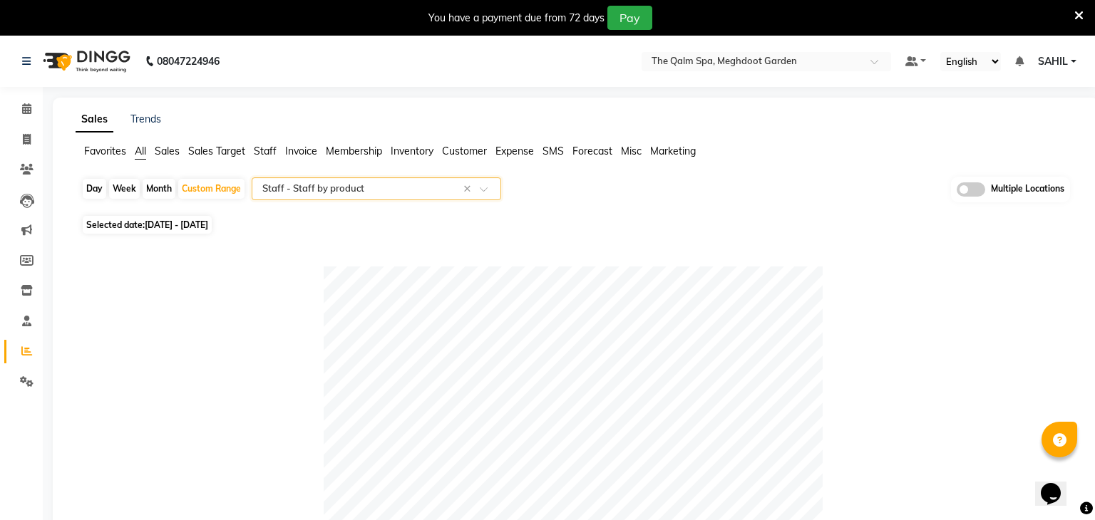
click at [335, 190] on input "text" at bounding box center [362, 189] width 205 height 14
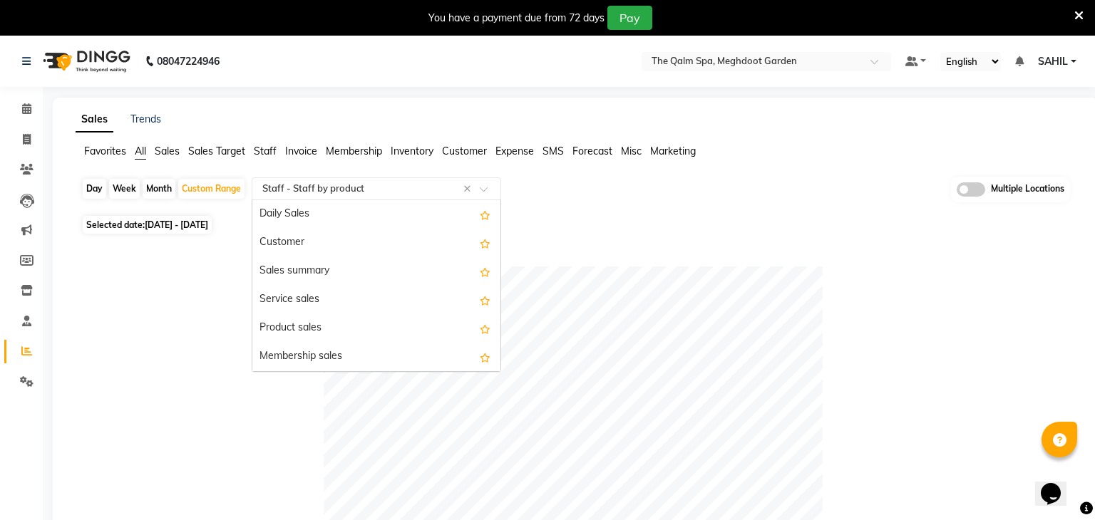
scroll to position [570, 0]
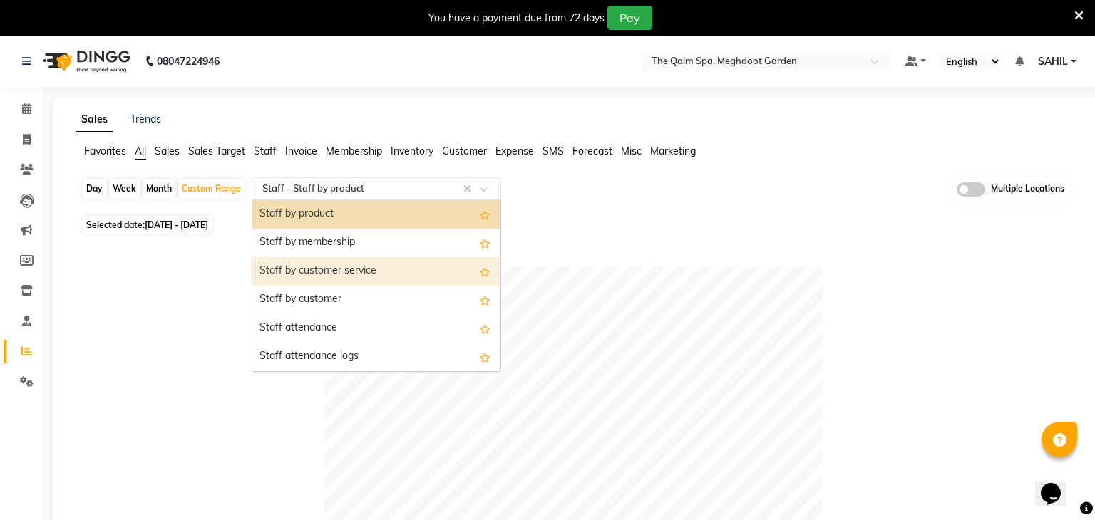
click at [160, 296] on div at bounding box center [572, 516] width 983 height 499
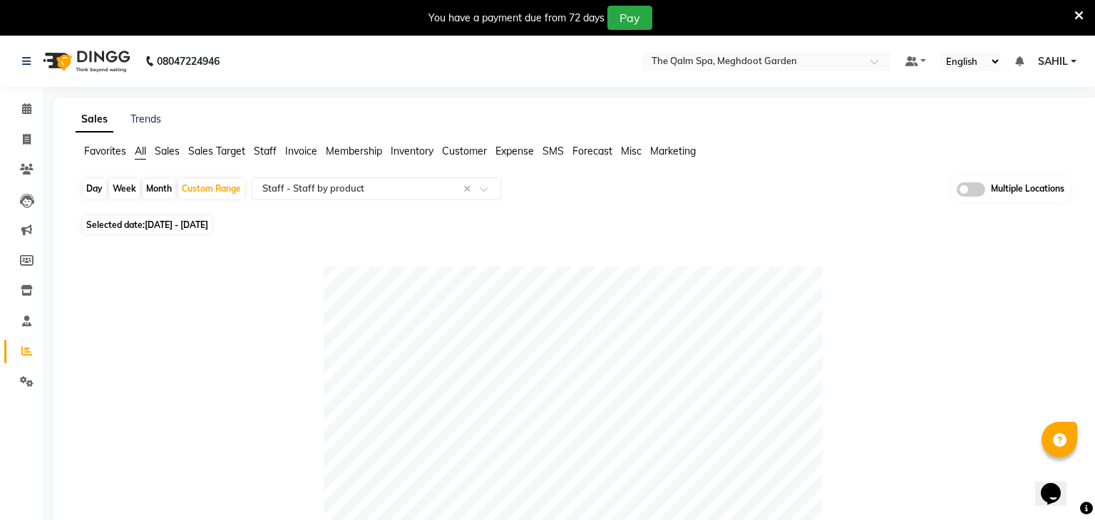
click at [193, 230] on span "Selected date: [DATE] - [DATE]" at bounding box center [147, 225] width 129 height 18
select select "8"
select select "2025"
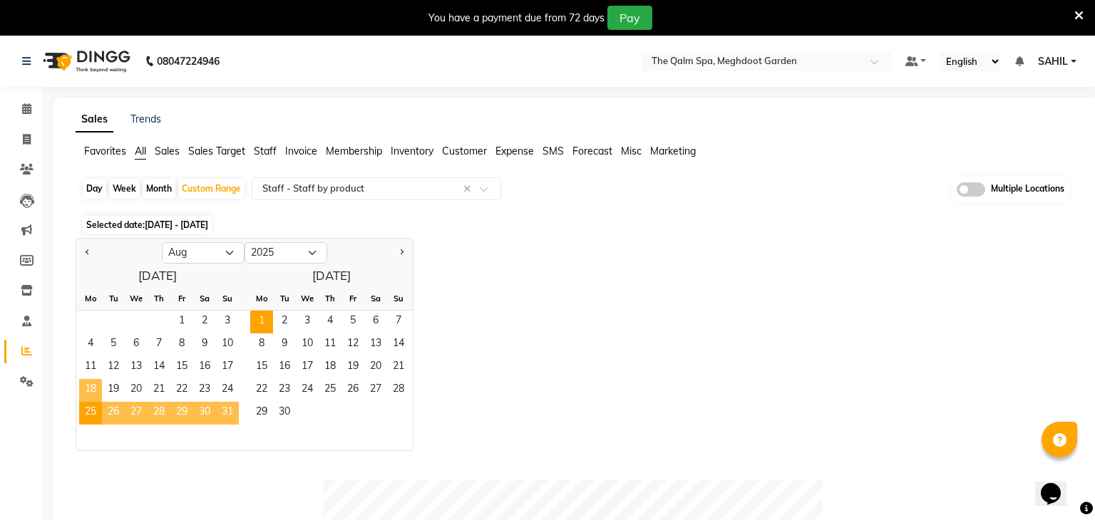
click at [98, 384] on span "18" at bounding box center [90, 390] width 23 height 23
click at [94, 409] on span "25" at bounding box center [90, 413] width 23 height 23
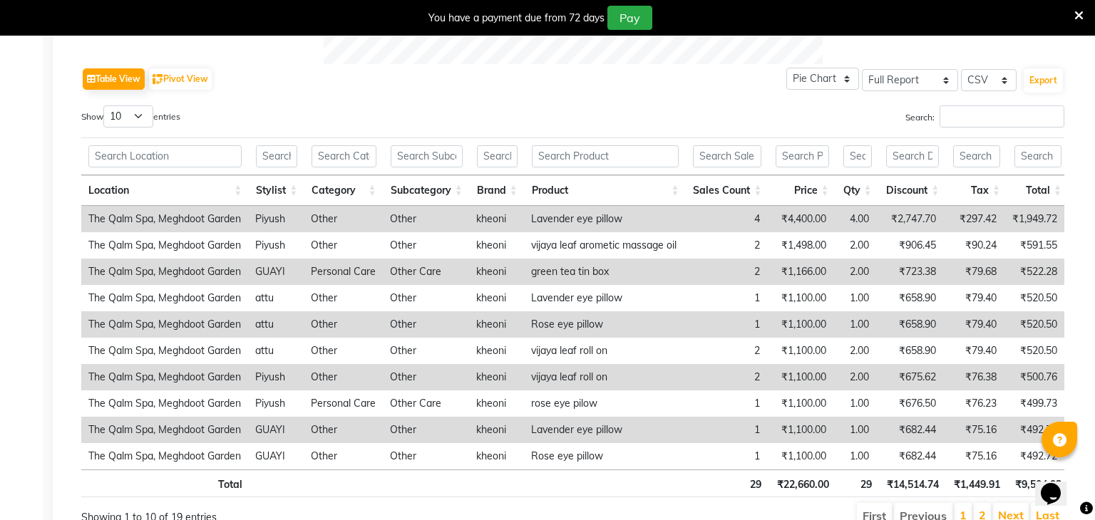
scroll to position [0, 0]
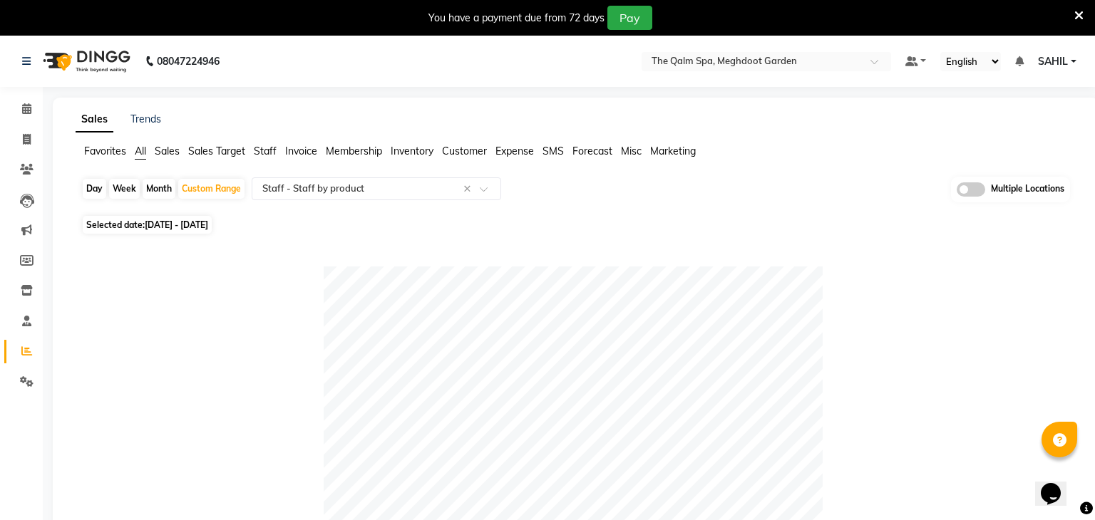
click at [196, 225] on span "[DATE] - [DATE]" at bounding box center [176, 225] width 63 height 11
select select "8"
select select "2025"
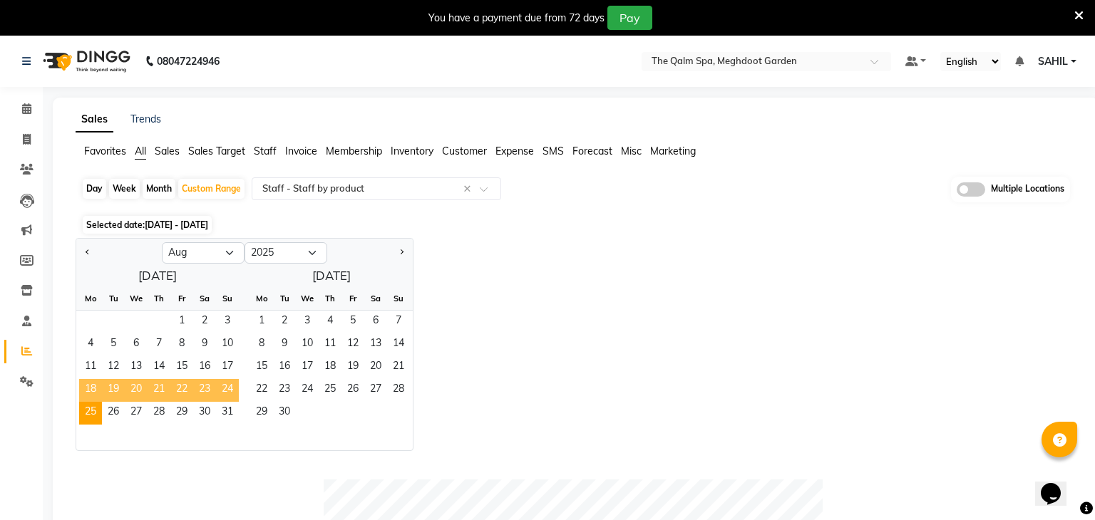
click at [97, 388] on span "18" at bounding box center [90, 390] width 23 height 23
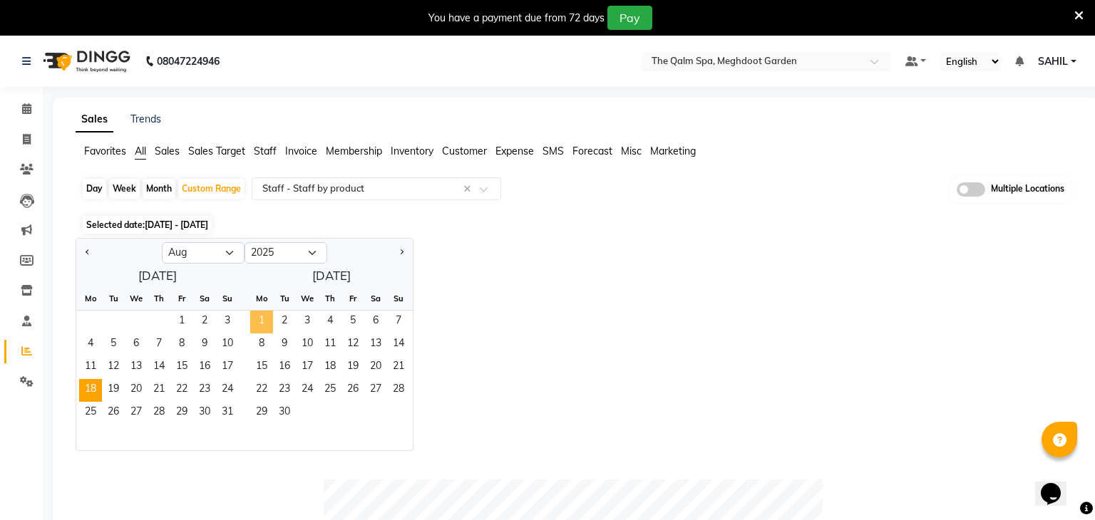
click at [264, 326] on span "1" at bounding box center [261, 322] width 23 height 23
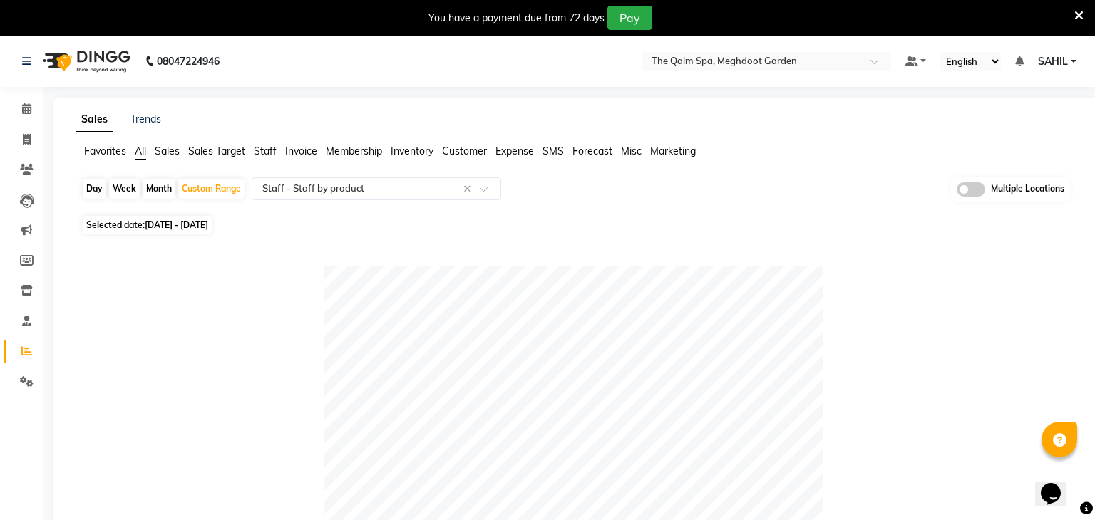
click at [364, 201] on div "Day Week Month Custom Range Select Report Type × Staff - Staff by product × Mul…" at bounding box center [575, 194] width 989 height 35
click at [364, 200] on div "Day Week Month Custom Range Select Report Type × Staff - Staff by product × Mul…" at bounding box center [575, 194] width 989 height 35
click at [368, 196] on div "Select Report Type × Staff - Staff by product ×" at bounding box center [377, 189] width 250 height 23
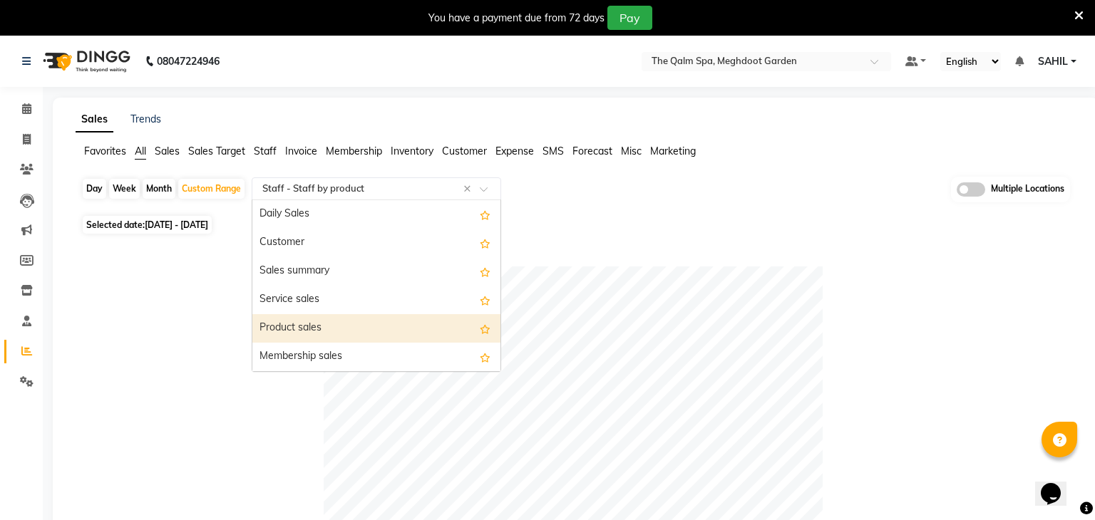
click at [351, 323] on div "Product sales" at bounding box center [376, 328] width 248 height 29
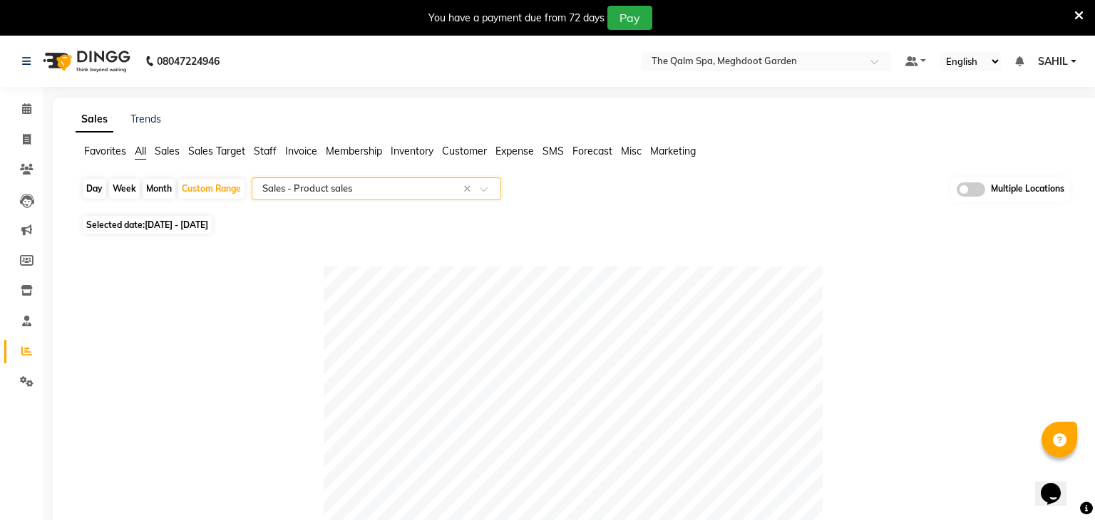
click at [201, 230] on span "[DATE] - [DATE]" at bounding box center [176, 225] width 63 height 11
select select "8"
select select "2025"
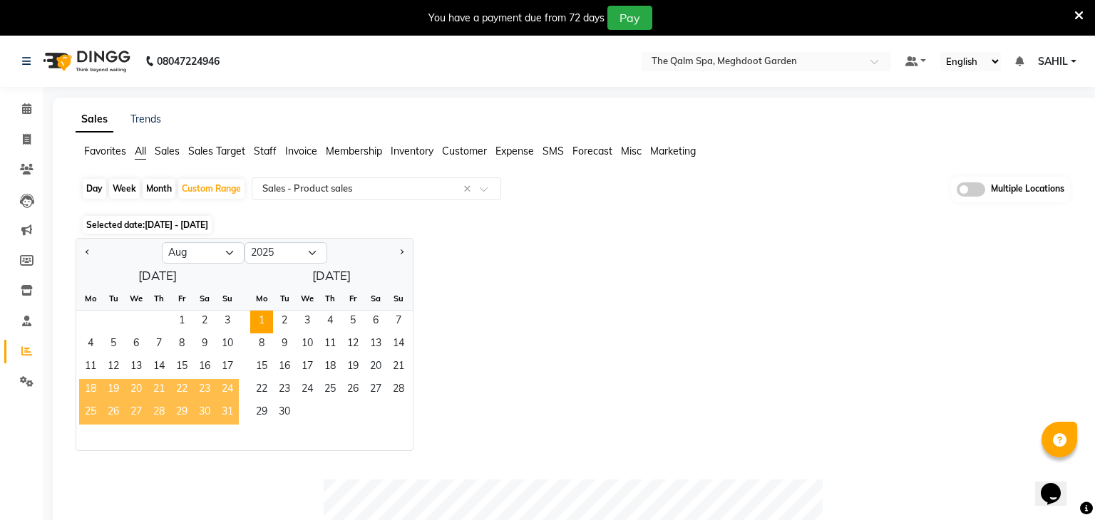
click at [87, 394] on span "18" at bounding box center [90, 390] width 23 height 23
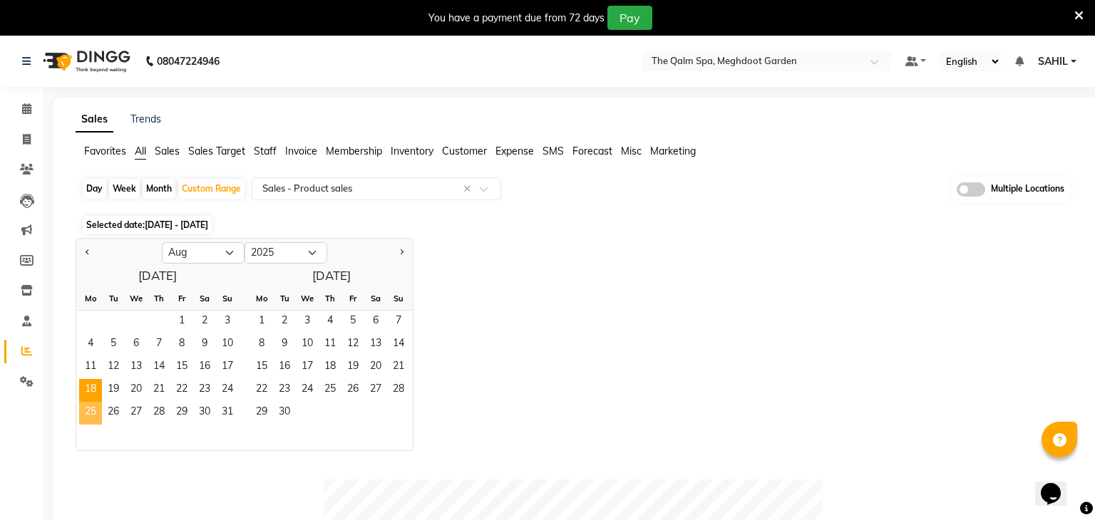
click at [89, 416] on span "25" at bounding box center [90, 413] width 23 height 23
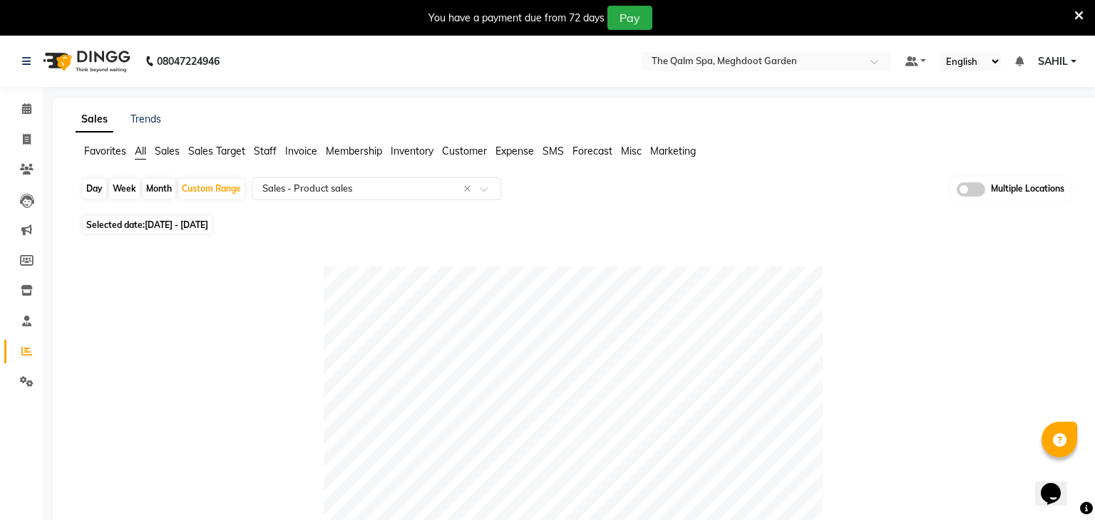
click at [204, 224] on span "[DATE] - [DATE]" at bounding box center [176, 225] width 63 height 11
select select "8"
select select "2025"
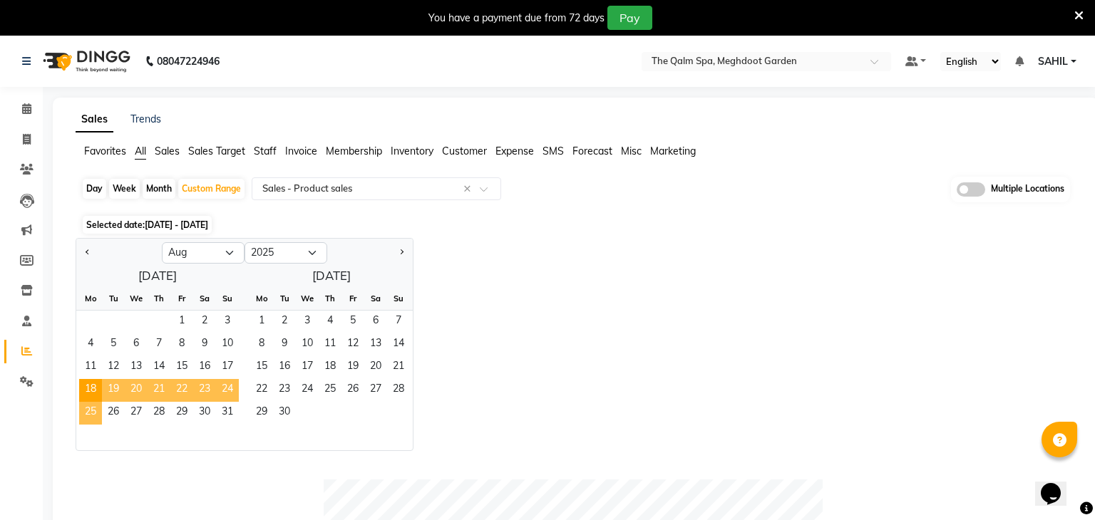
click at [90, 414] on span "25" at bounding box center [90, 413] width 23 height 23
click at [254, 329] on span "1" at bounding box center [261, 322] width 23 height 23
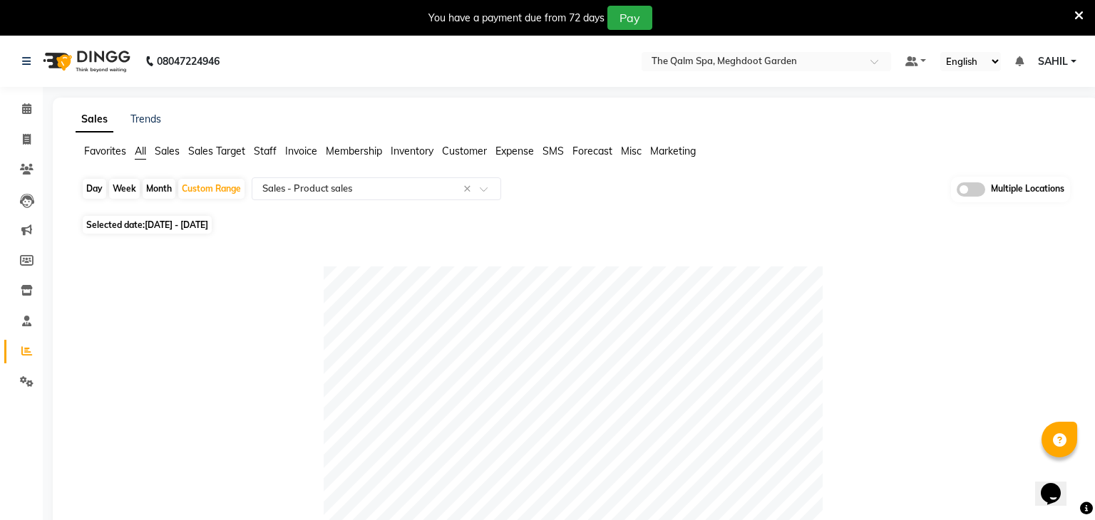
click at [396, 201] on div "Day Week Month Custom Range Select Report Type × Sales - Product sales × Multip…" at bounding box center [575, 194] width 989 height 35
click at [182, 223] on span "[DATE] - [DATE]" at bounding box center [176, 225] width 63 height 11
select select "8"
select select "2025"
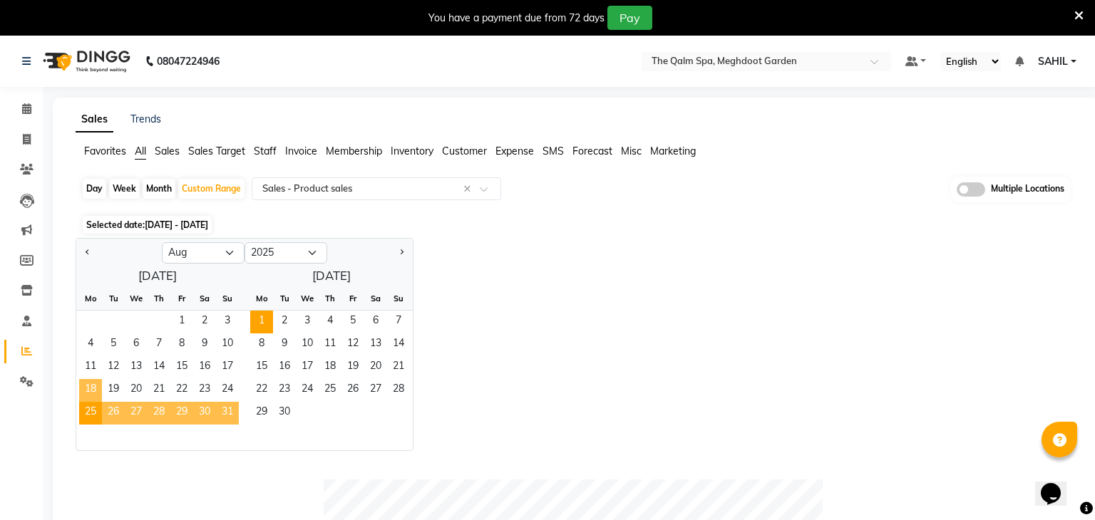
click at [98, 392] on span "18" at bounding box center [90, 390] width 23 height 23
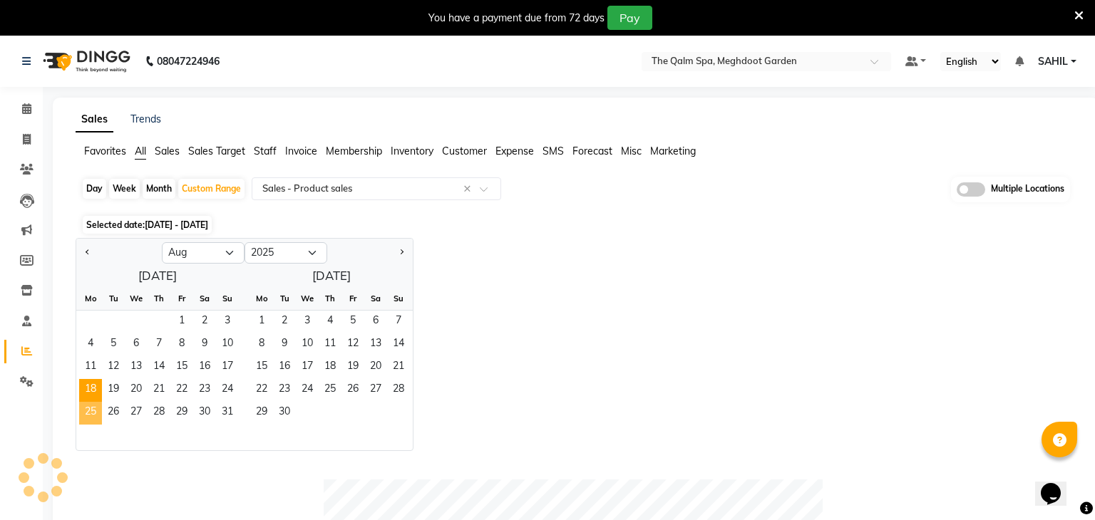
click at [95, 411] on span "25" at bounding box center [90, 413] width 23 height 23
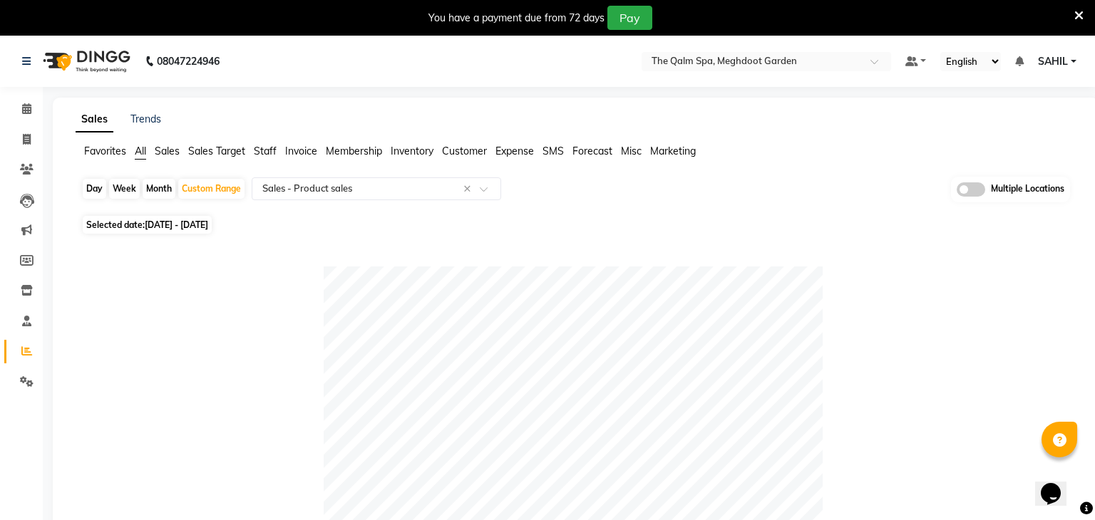
click at [981, 189] on span at bounding box center [971, 190] width 29 height 14
click at [957, 192] on input "checkbox" at bounding box center [957, 192] width 0 height 0
click at [647, 196] on span "The Qalm Spa, Meghdoot Garden x" at bounding box center [598, 190] width 151 height 17
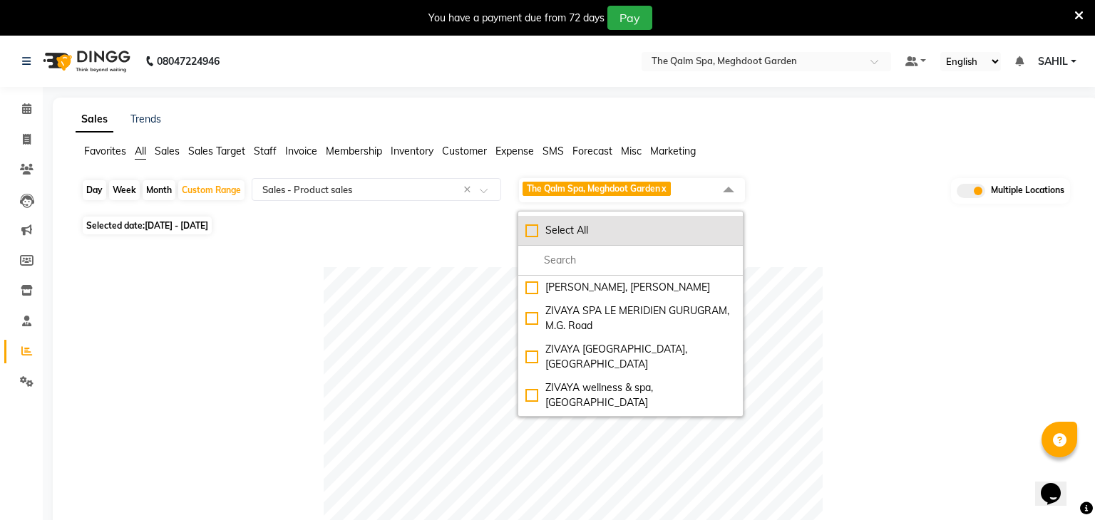
click at [544, 238] on li "Select All" at bounding box center [630, 231] width 225 height 30
checkbox input "true"
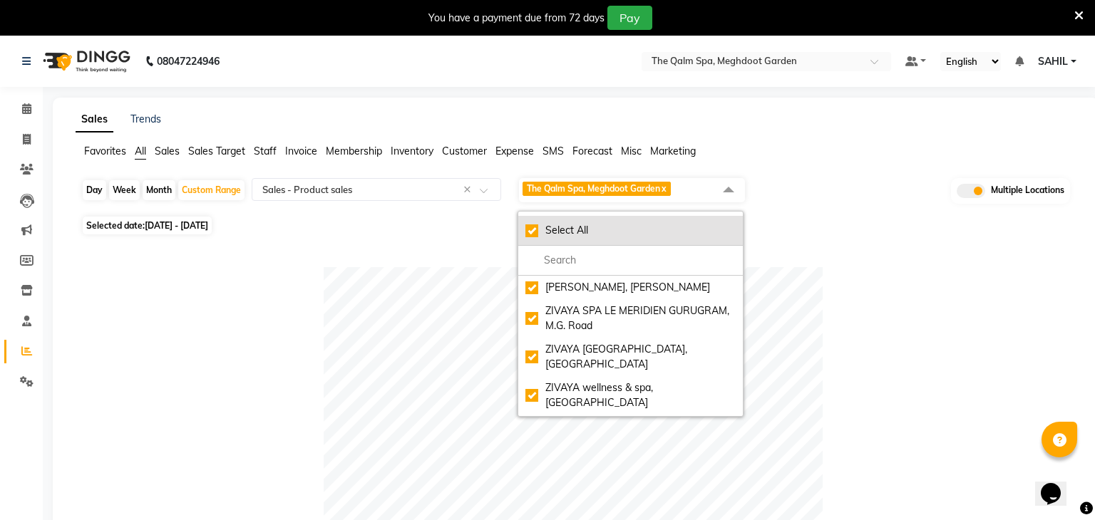
checkbox input "true"
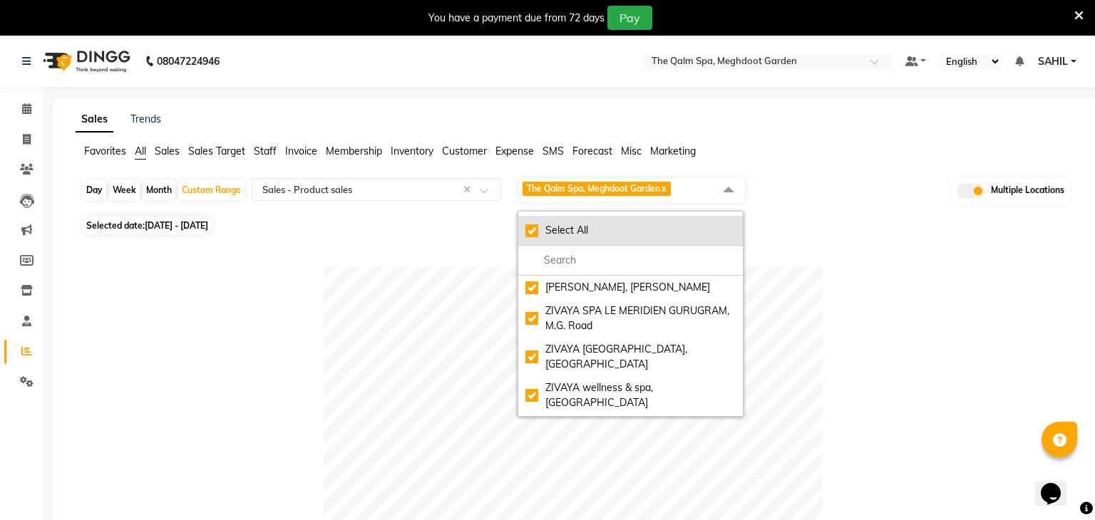
checkbox input "true"
click at [544, 238] on li "UnSelect All" at bounding box center [630, 231] width 225 height 30
checkbox input "false"
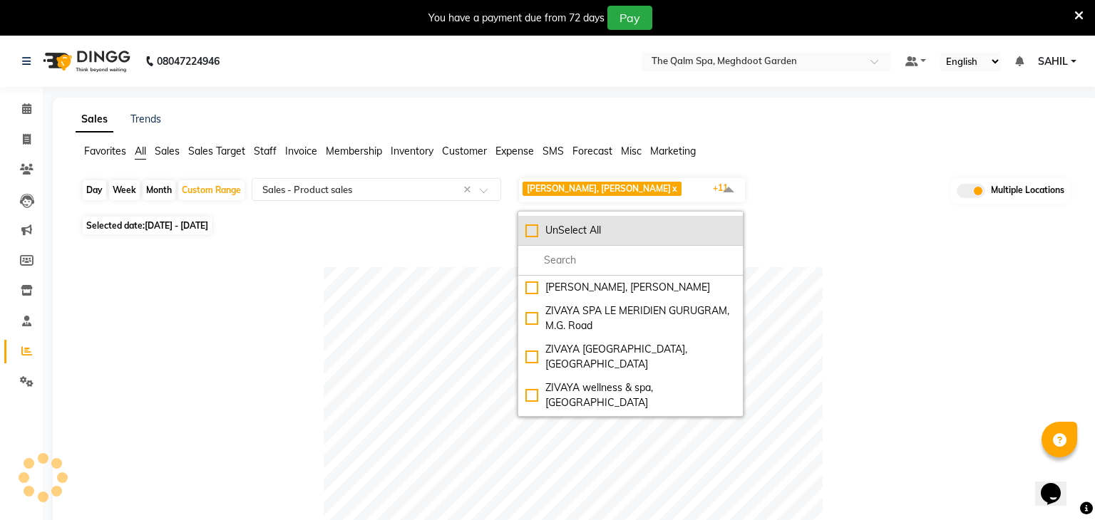
checkbox input "false"
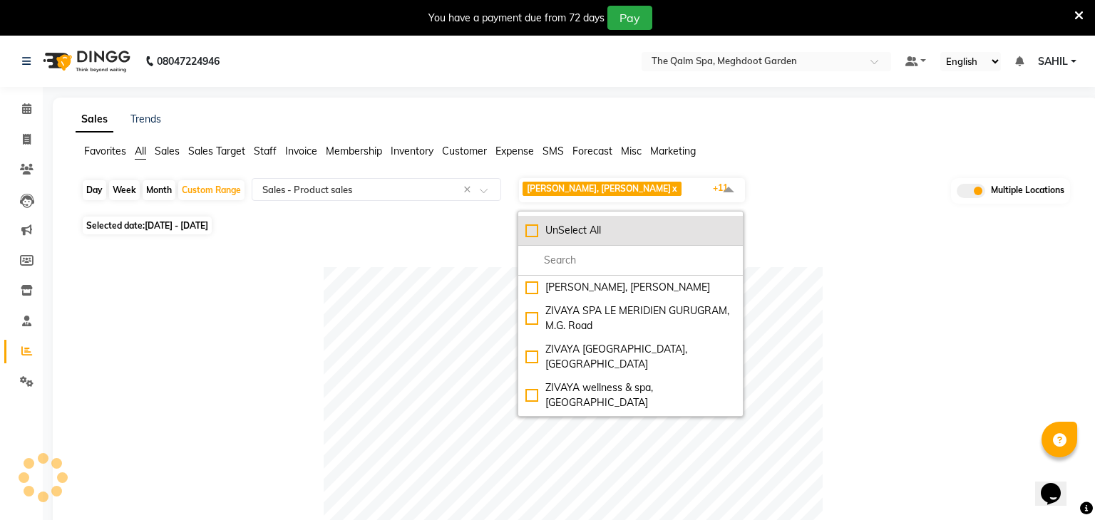
checkbox input "false"
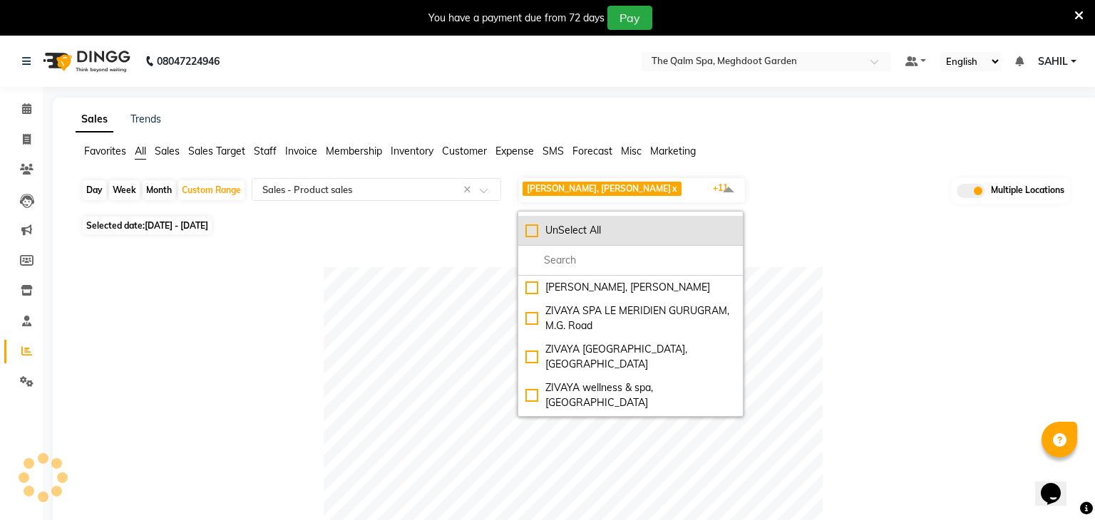
checkbox input "false"
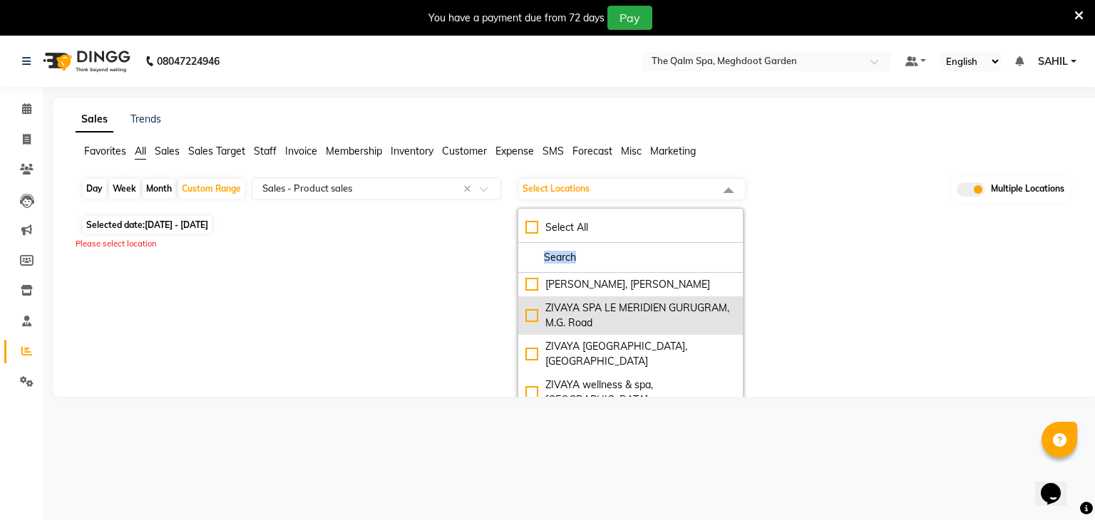
click at [590, 327] on div "ZIVAYA SPA LE MERIDIEN GURUGRAM, M.G. Road" at bounding box center [630, 316] width 210 height 30
checkbox input "true"
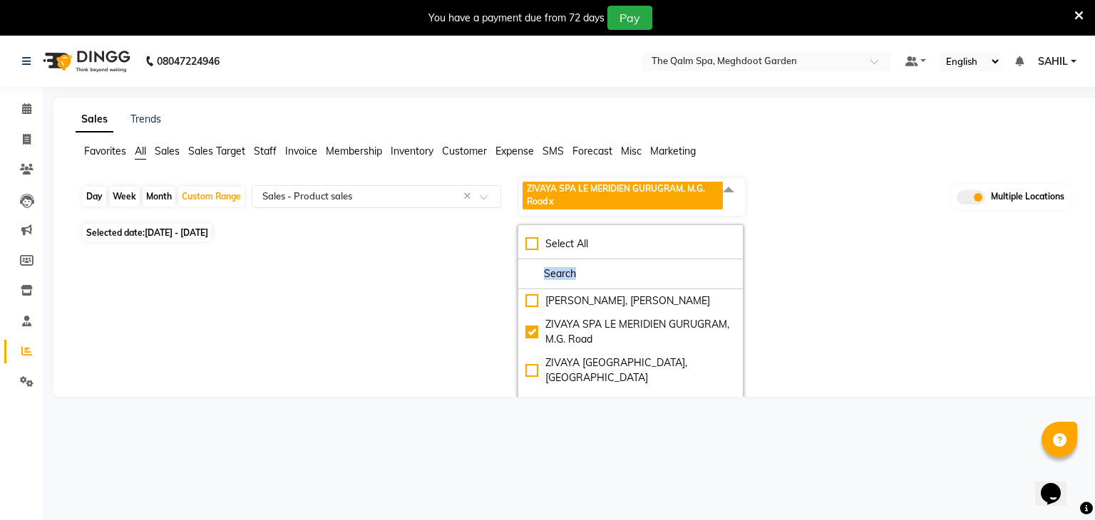
click at [212, 241] on span "Selected date: [DATE] - [DATE]" at bounding box center [147, 233] width 129 height 18
select select "8"
select select "2025"
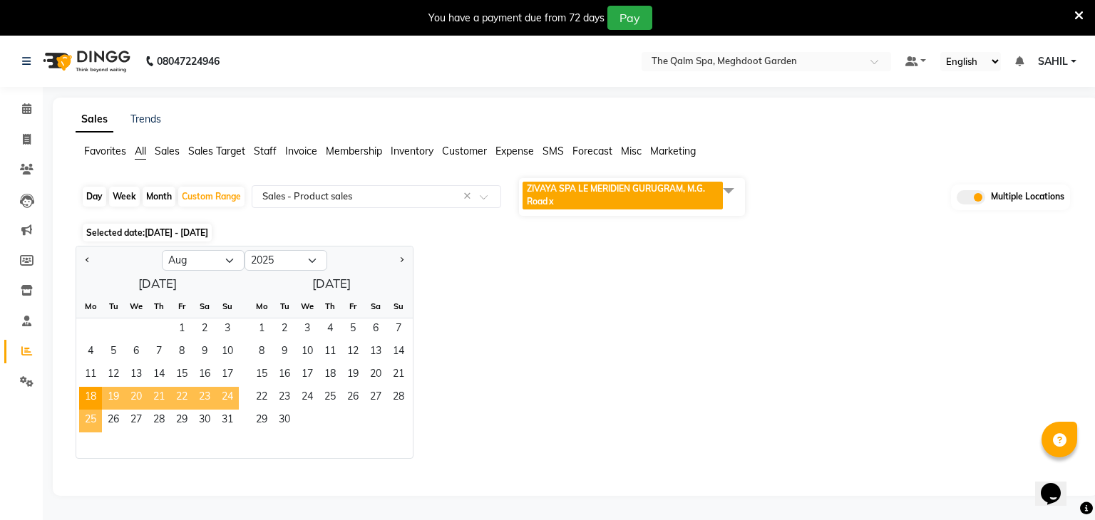
click at [98, 423] on span "25" at bounding box center [90, 421] width 23 height 23
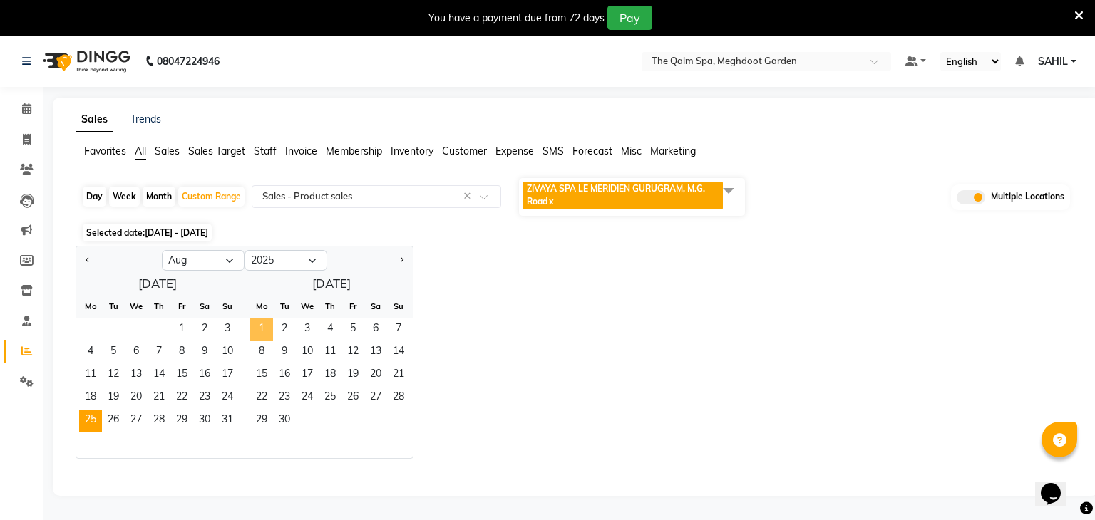
click at [257, 338] on span "1" at bounding box center [261, 330] width 23 height 23
select select "full_report"
select select "csv"
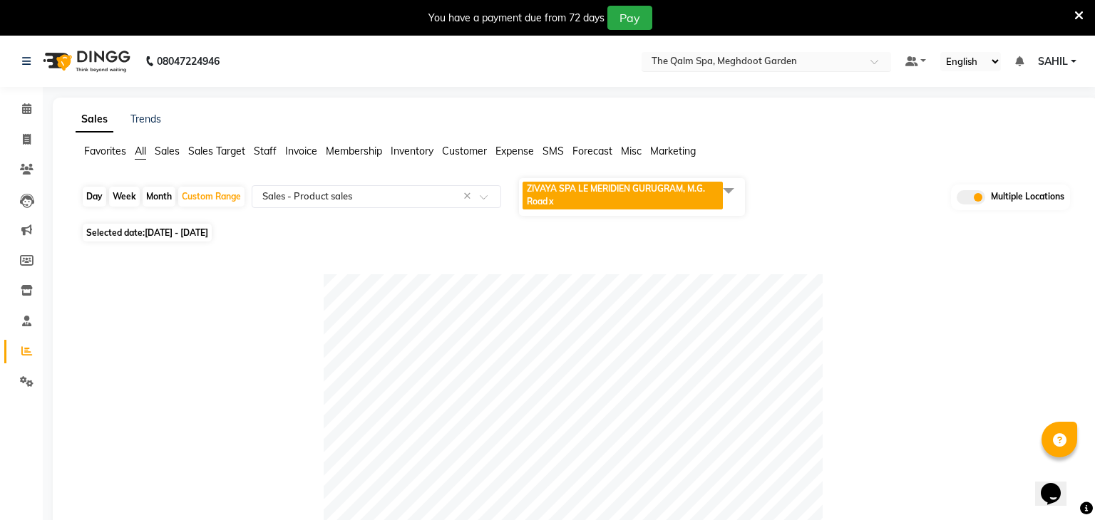
click at [707, 66] on input "text" at bounding box center [752, 63] width 207 height 14
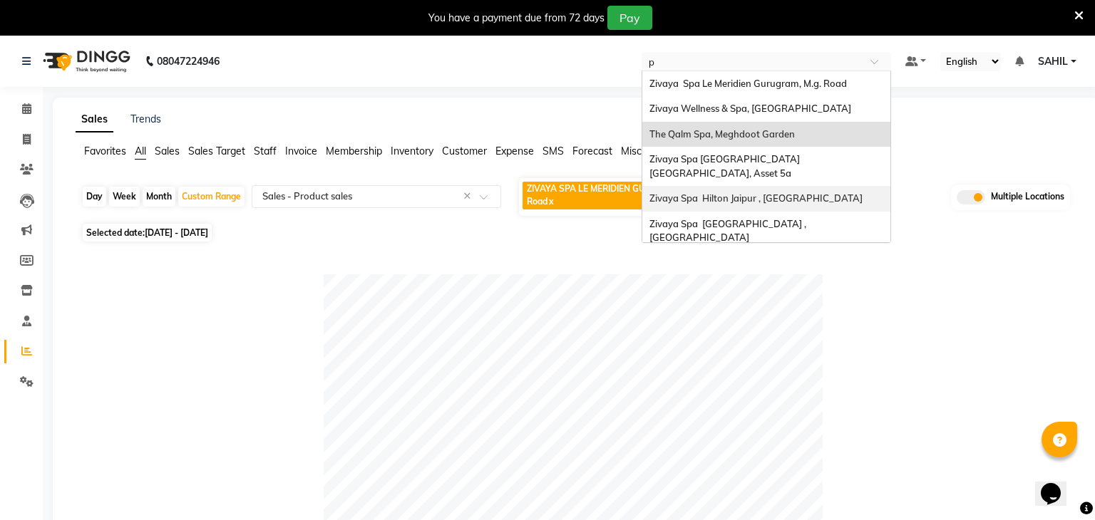
type input "pa"
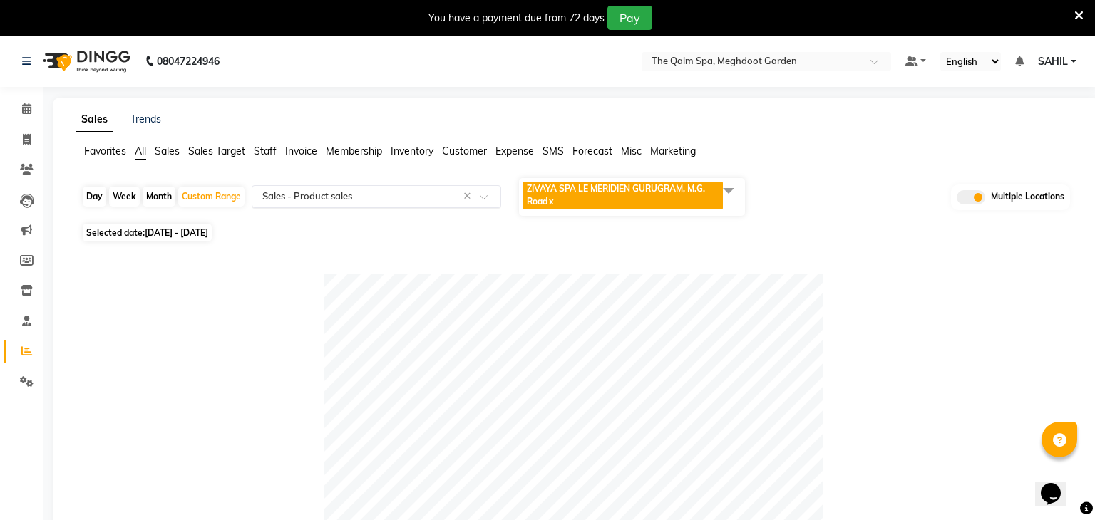
click at [361, 200] on input "text" at bounding box center [362, 197] width 205 height 14
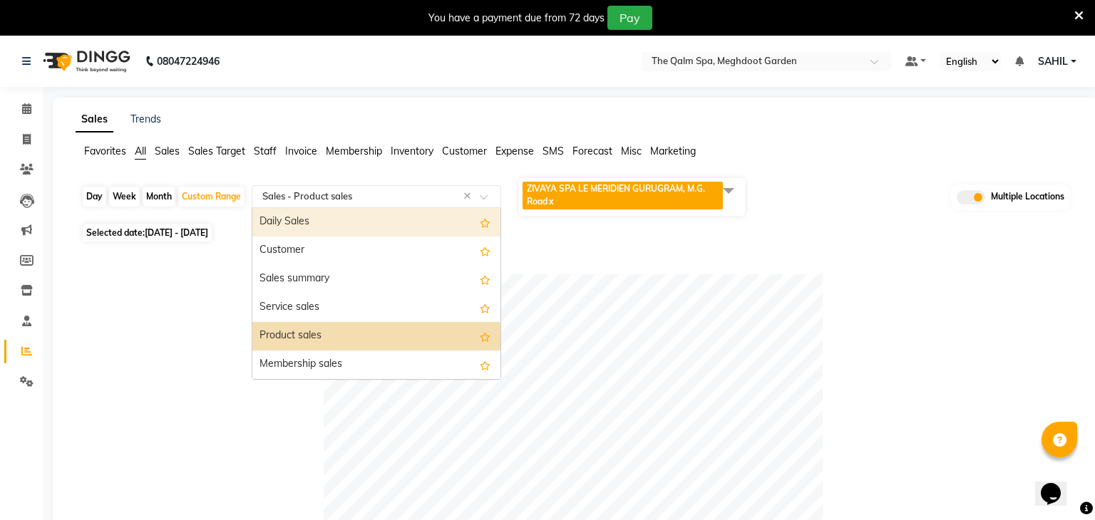
click at [344, 229] on div "Daily Sales" at bounding box center [376, 222] width 248 height 29
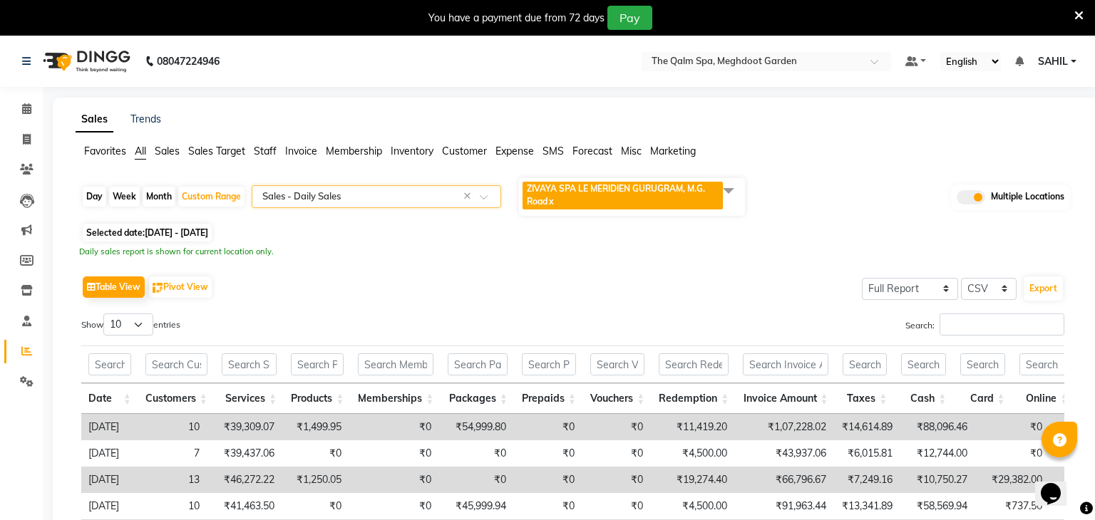
click at [94, 200] on div "Day" at bounding box center [95, 197] width 24 height 20
select select "8"
select select "2025"
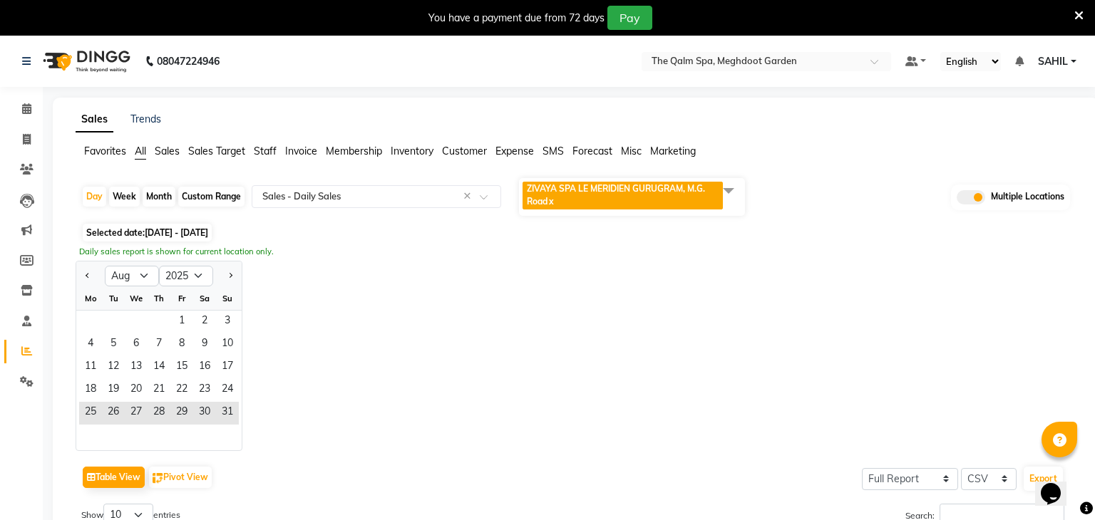
click at [366, 334] on div "Jan Feb Mar Apr May Jun [DATE] Aug Sep Oct Nov [DATE] 2016 2017 2018 2019 2020 …" at bounding box center [576, 356] width 1000 height 190
click at [970, 200] on span at bounding box center [971, 197] width 29 height 14
click at [957, 200] on input "checkbox" at bounding box center [957, 200] width 0 height 0
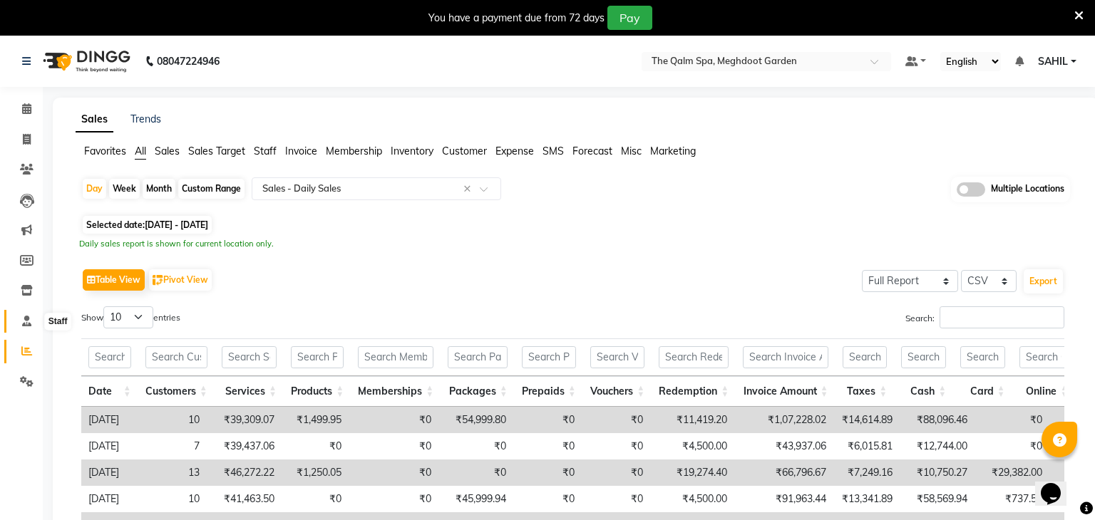
click at [27, 324] on icon at bounding box center [26, 321] width 9 height 11
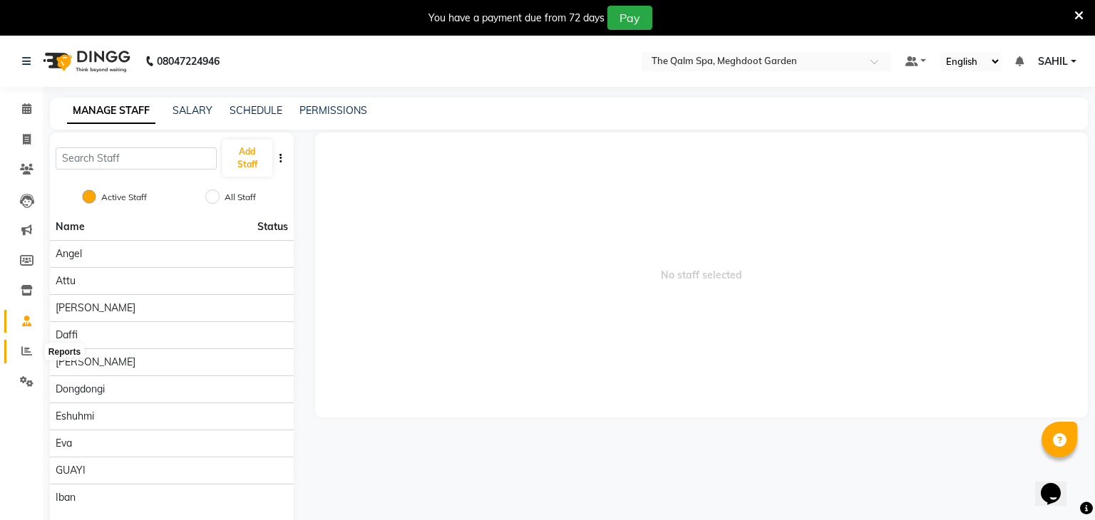
click at [24, 349] on icon at bounding box center [26, 351] width 11 height 11
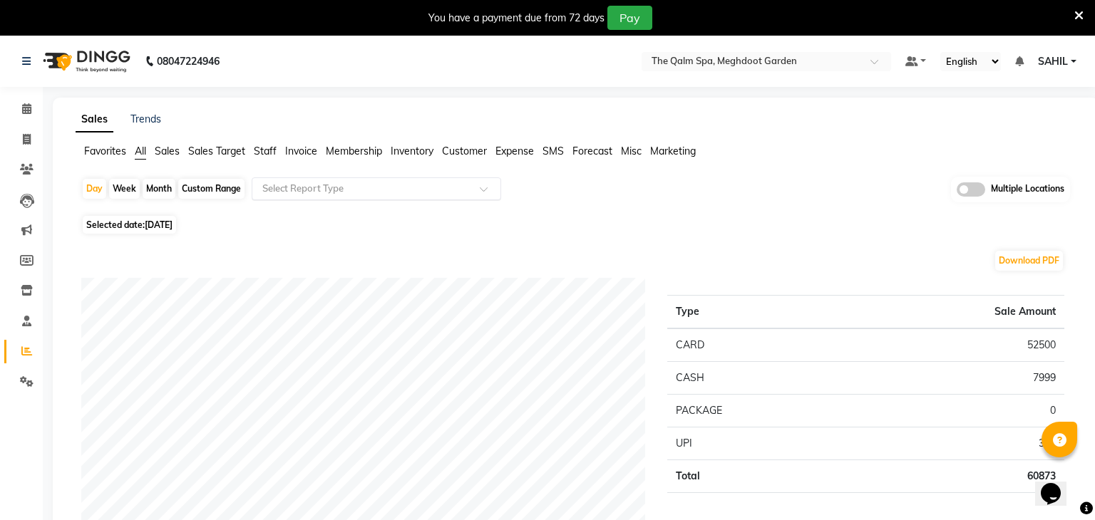
click at [300, 190] on input "text" at bounding box center [362, 189] width 205 height 14
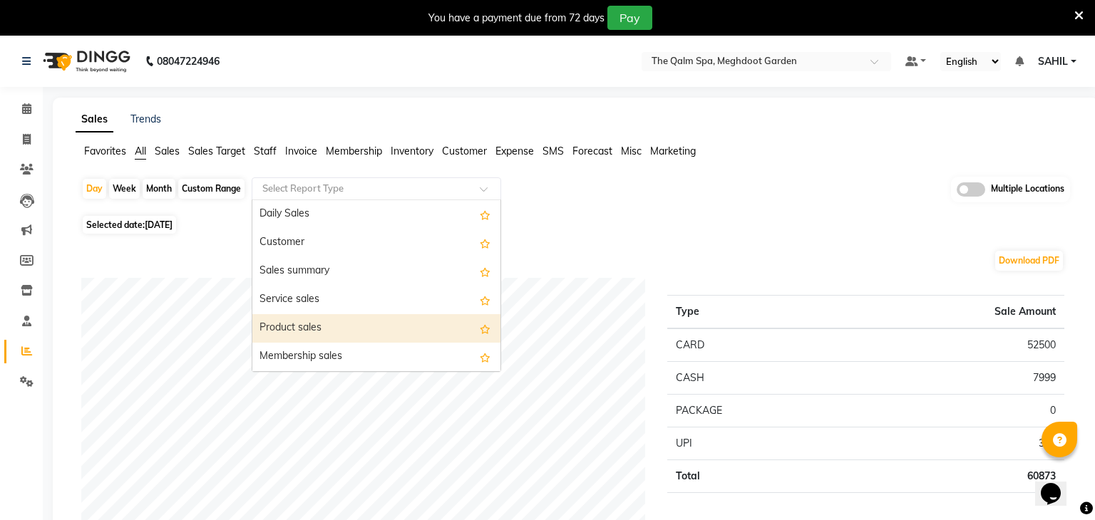
click at [324, 326] on div "Product sales" at bounding box center [376, 328] width 248 height 29
select select "full_report"
select select "csv"
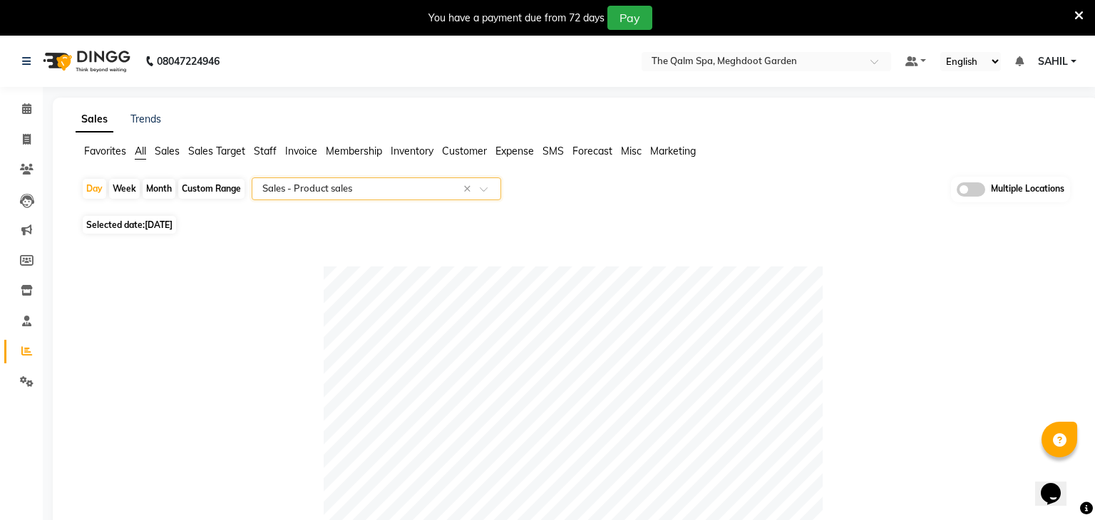
click at [970, 191] on span at bounding box center [971, 190] width 29 height 14
click at [957, 192] on input "checkbox" at bounding box center [957, 192] width 0 height 0
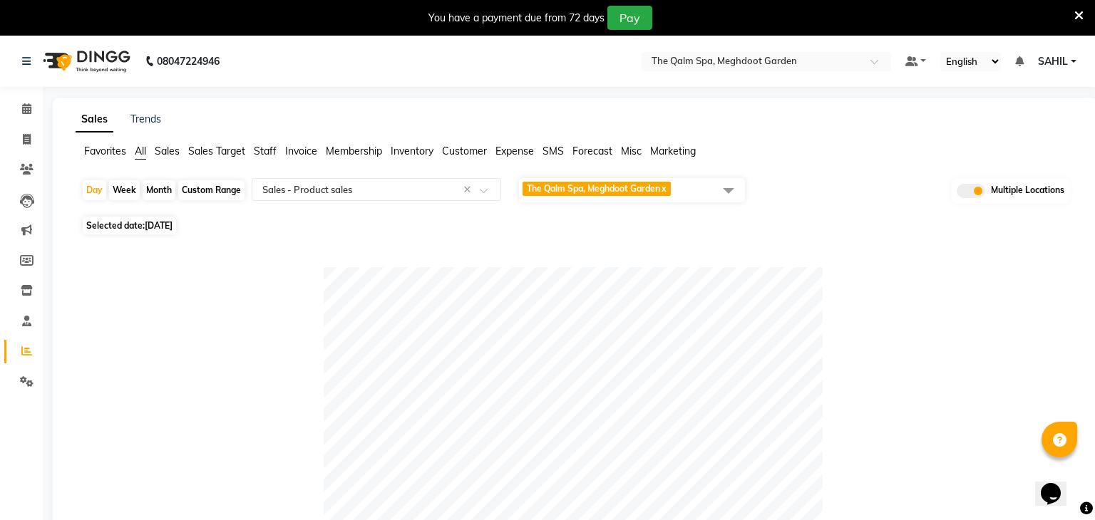
click at [660, 190] on span "The Qalm Spa, Meghdoot Garden" at bounding box center [593, 188] width 133 height 11
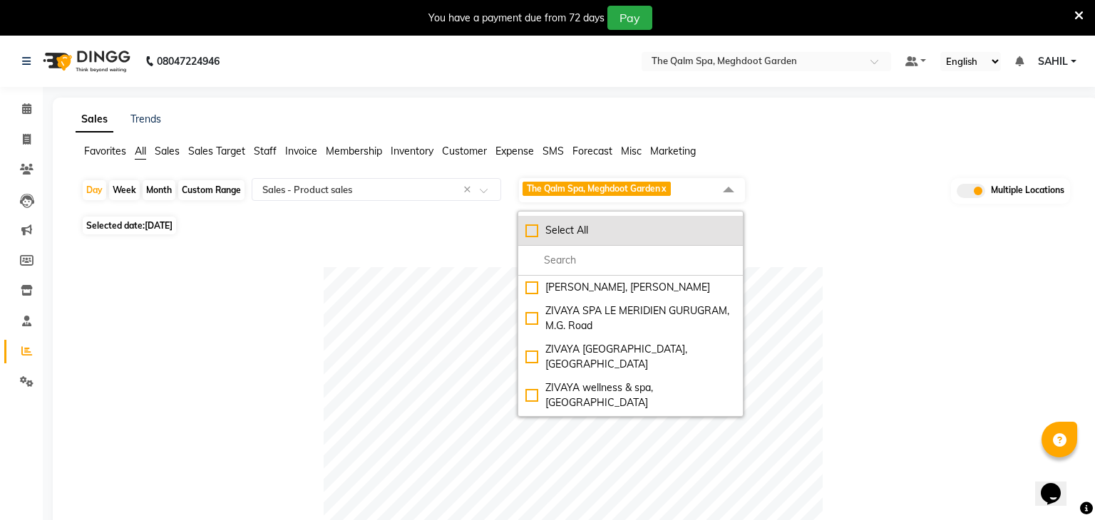
click at [596, 237] on div "Select All" at bounding box center [630, 230] width 210 height 15
checkbox input "true"
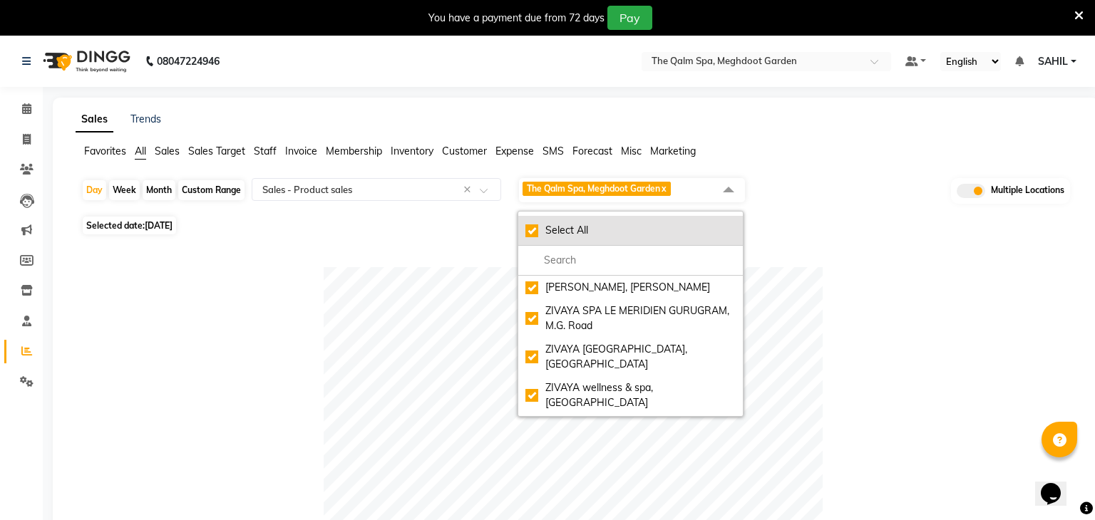
checkbox input "true"
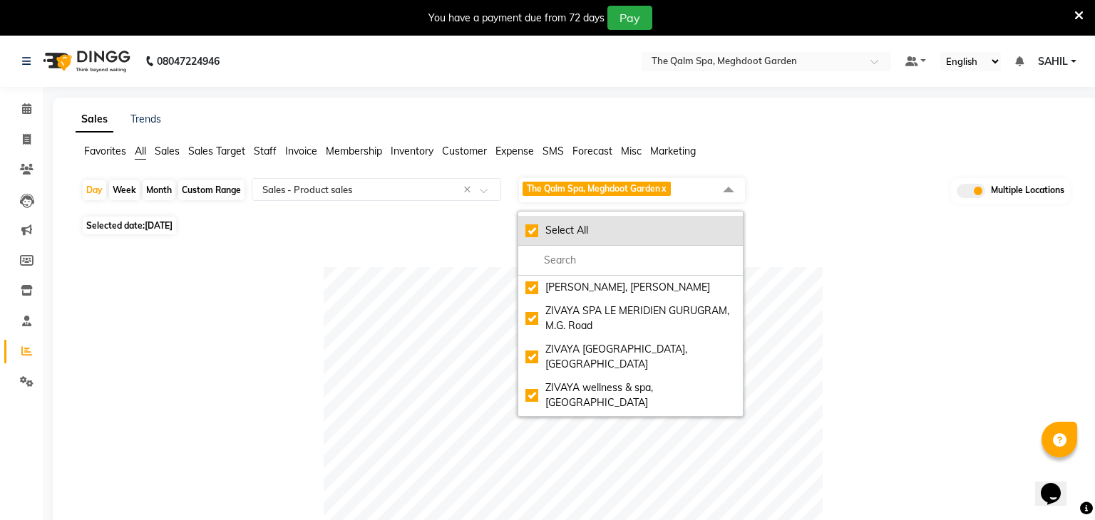
checkbox input "true"
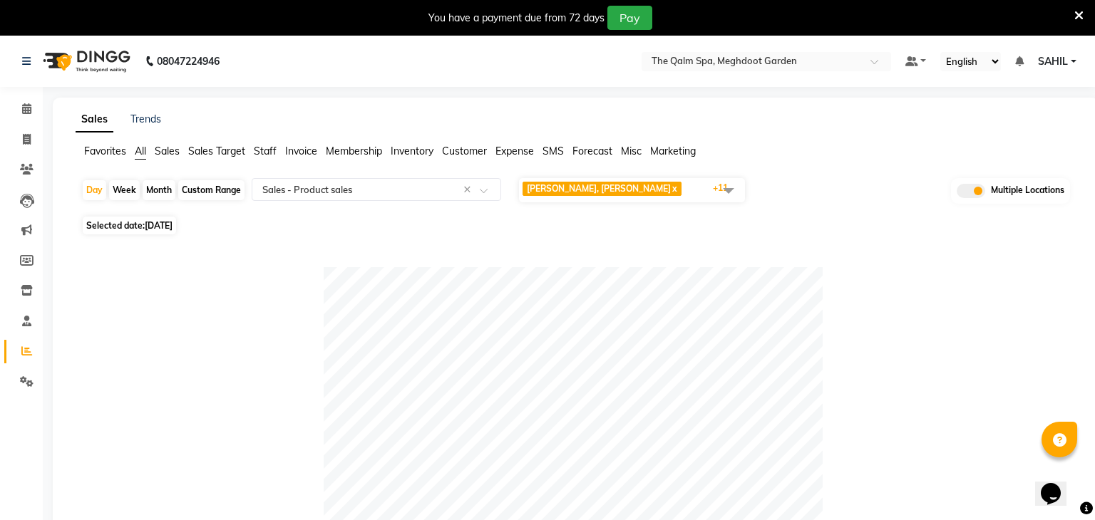
click at [604, 190] on span "[PERSON_NAME], [PERSON_NAME]" at bounding box center [599, 188] width 144 height 11
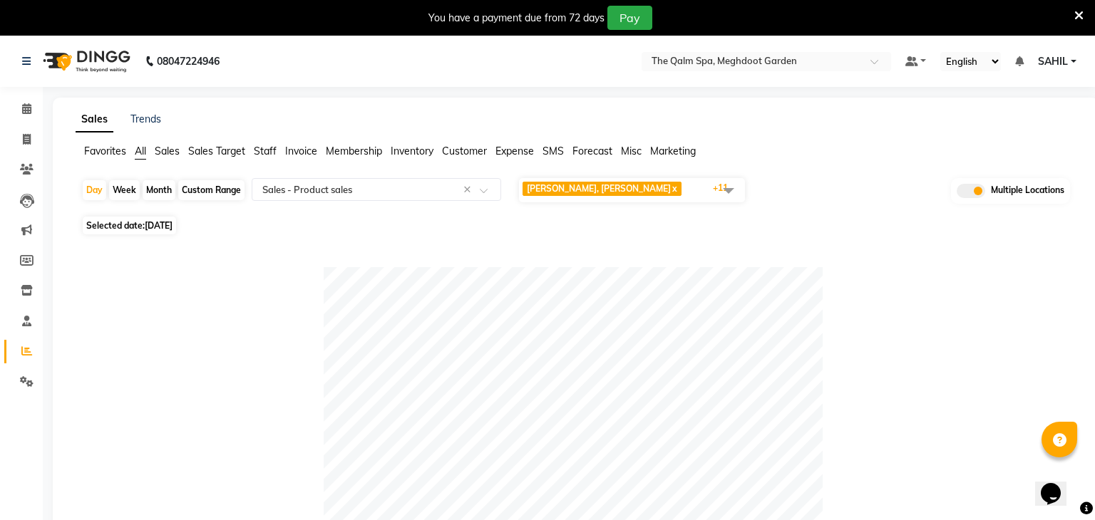
scroll to position [600, 0]
